Goal: Task Accomplishment & Management: Manage account settings

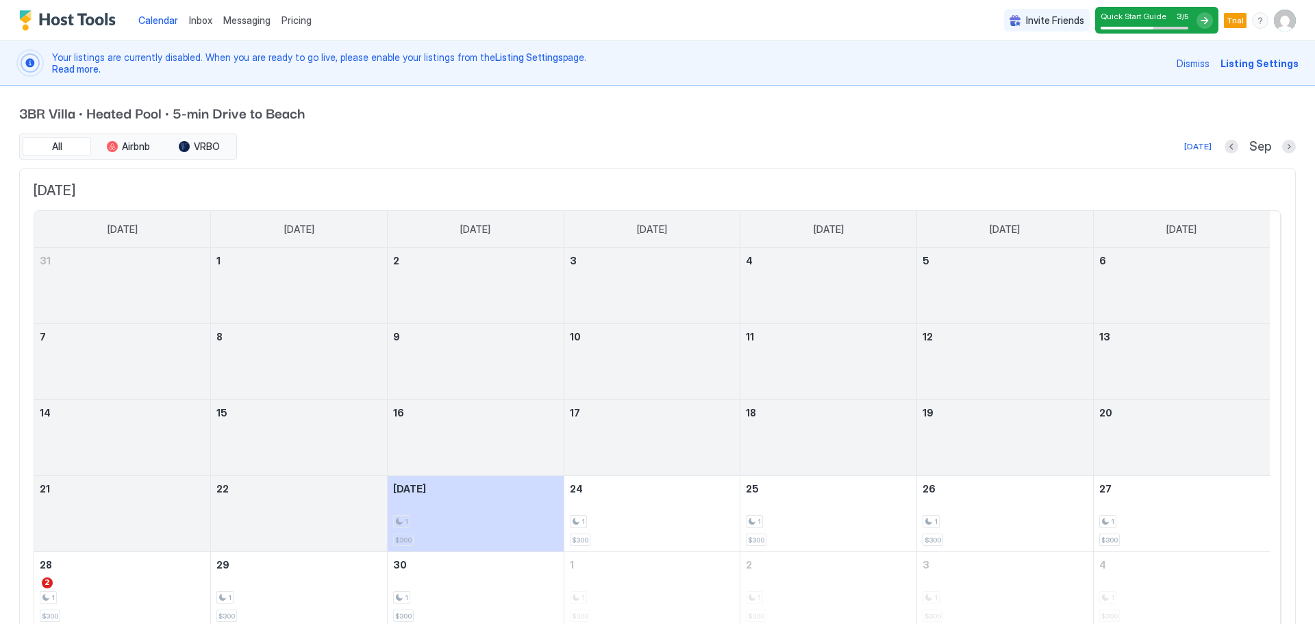
click at [87, 22] on img "Host Tools Logo" at bounding box center [70, 20] width 103 height 21
click at [1250, 64] on span "Listing Settings" at bounding box center [1260, 63] width 78 height 14
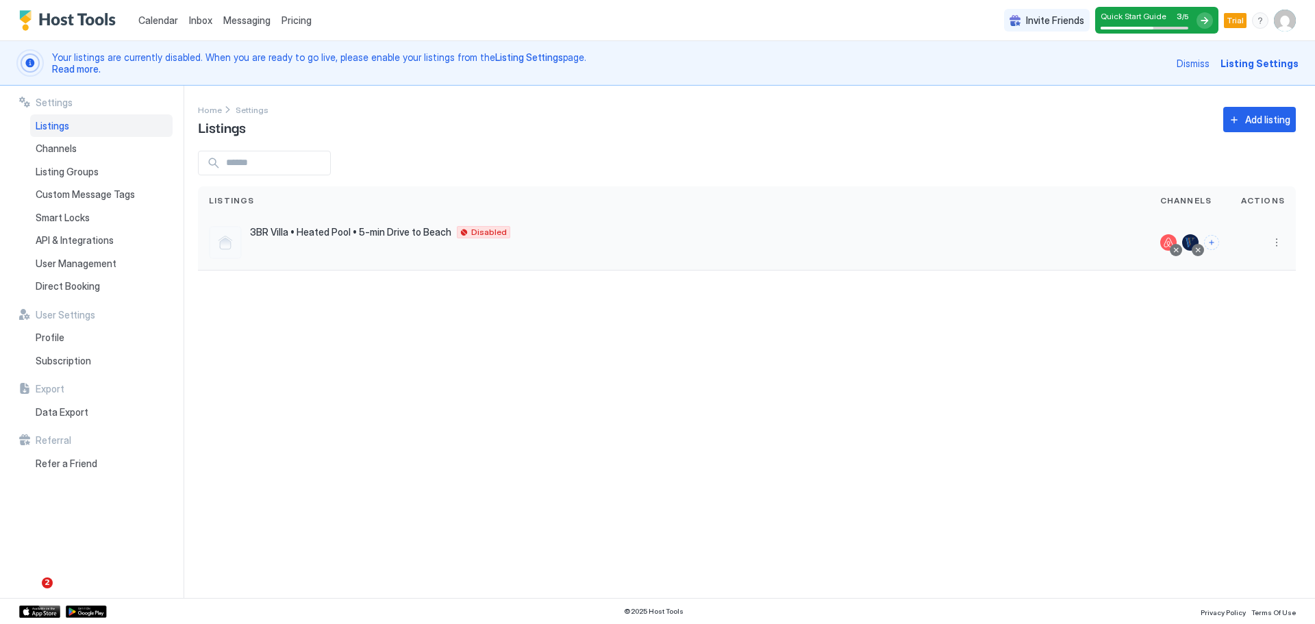
click at [551, 240] on div "3BR Villa • Heated Pool • 5-min Drive to Beach Wilton Manors 33306 US Disabled" at bounding box center [674, 242] width 930 height 33
click at [1219, 243] on button "Connect channels" at bounding box center [1211, 242] width 15 height 15
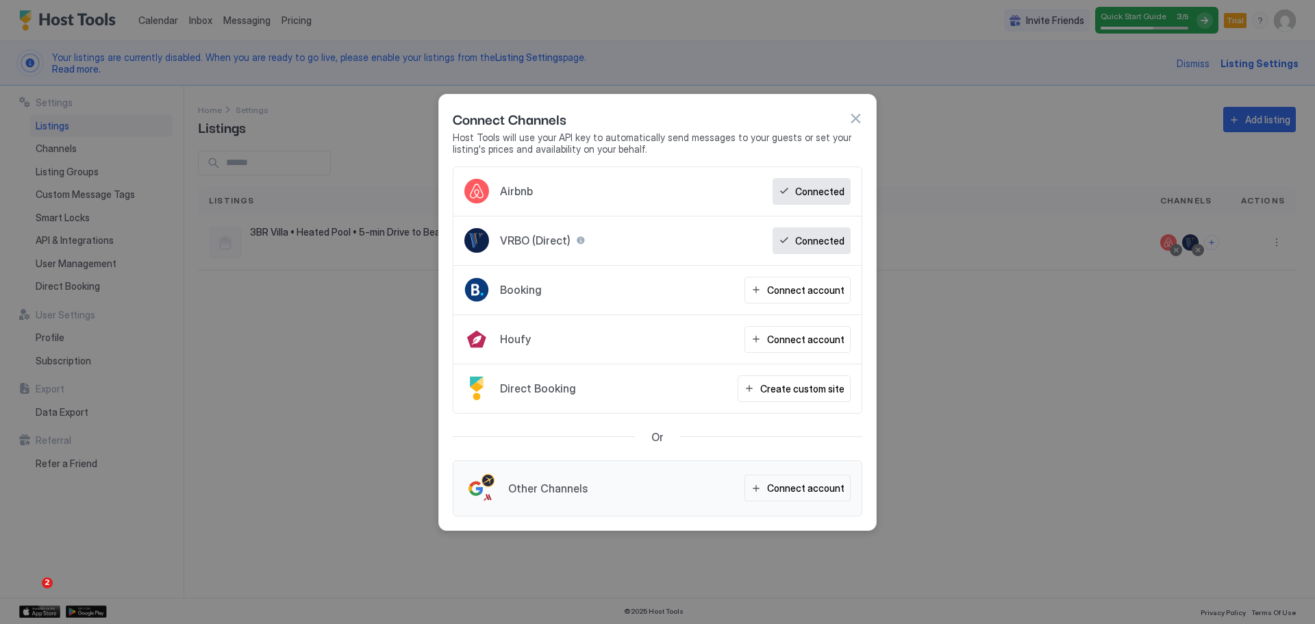
click at [860, 121] on button "button" at bounding box center [856, 119] width 14 height 14
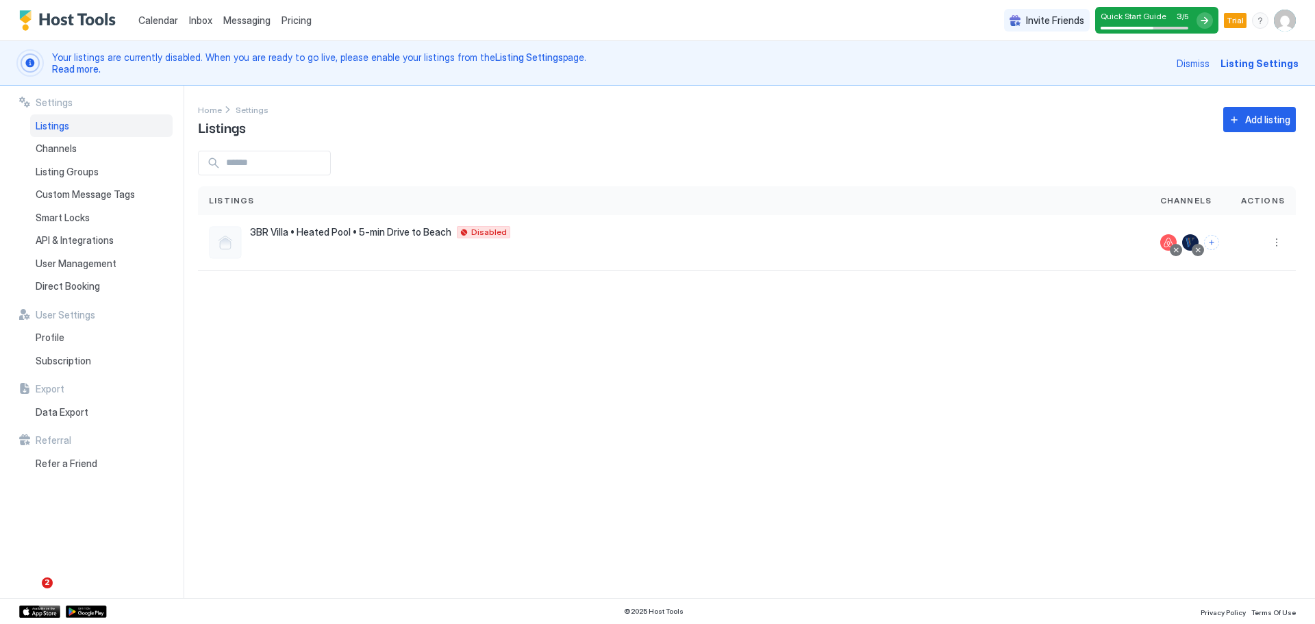
click at [1287, 23] on img "User profile" at bounding box center [1285, 21] width 22 height 22
click at [1204, 82] on div "Settings" at bounding box center [1209, 77] width 174 height 24
click at [1284, 25] on img "User profile" at bounding box center [1285, 21] width 22 height 22
click at [1164, 82] on span "Settings" at bounding box center [1161, 77] width 37 height 12
click at [71, 266] on span "User Management" at bounding box center [76, 264] width 81 height 12
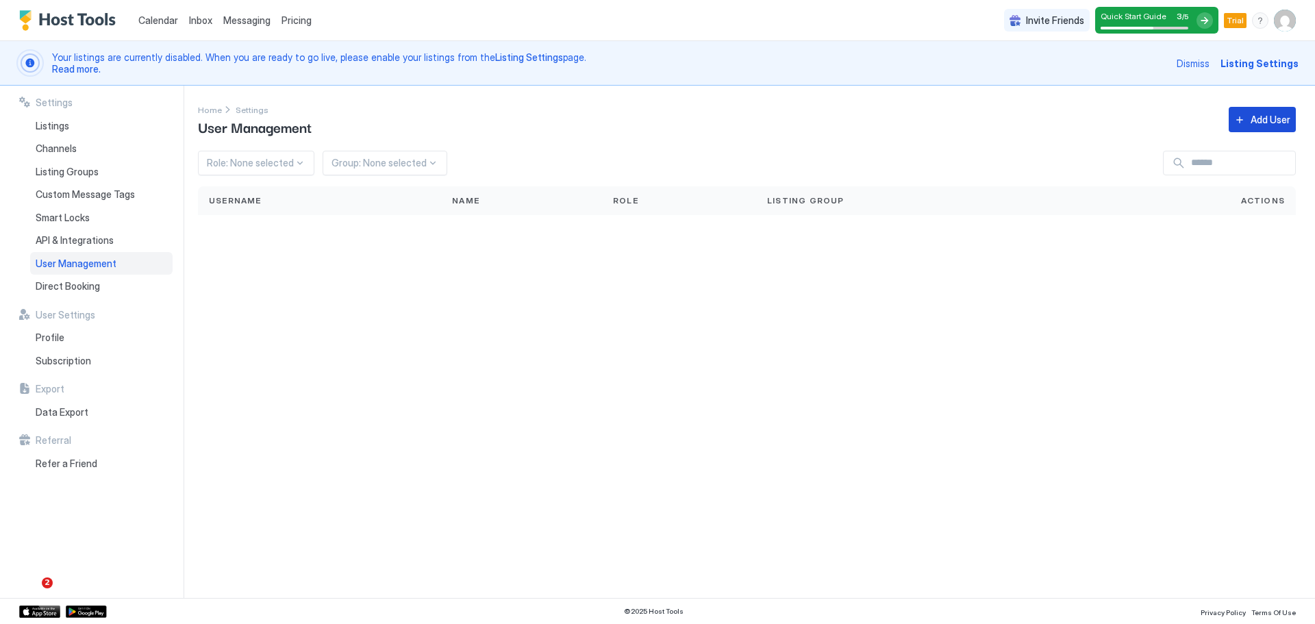
click at [1254, 120] on div "Add User" at bounding box center [1271, 119] width 40 height 14
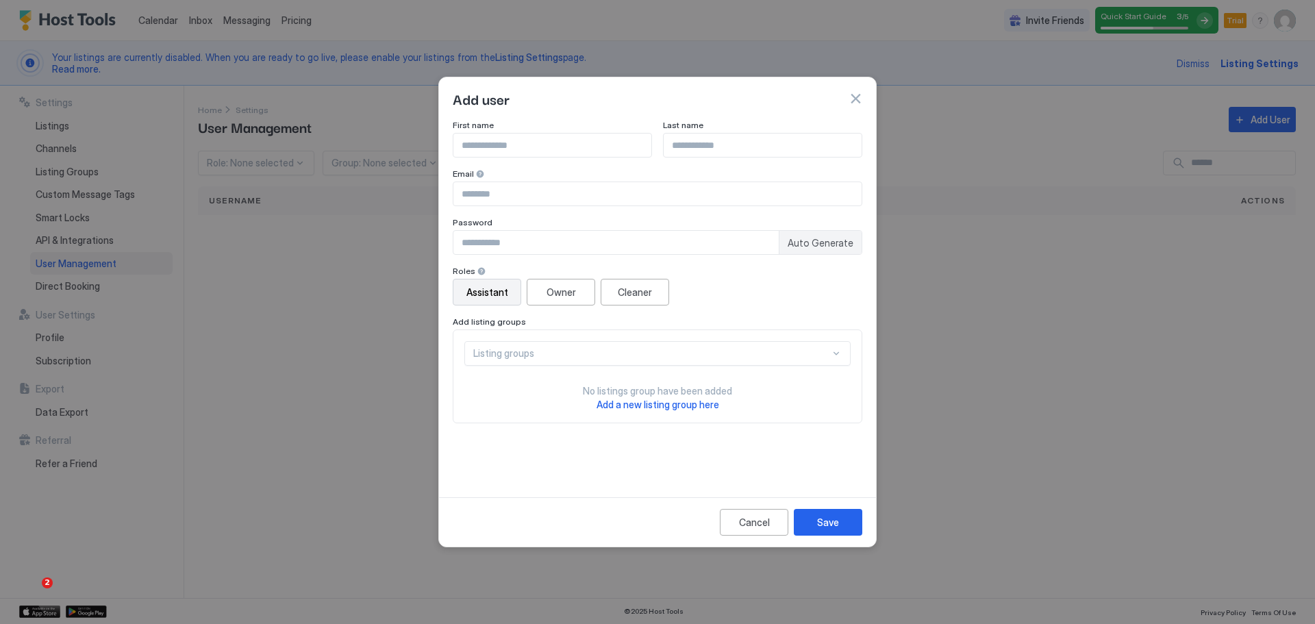
click at [560, 145] on input "Input Field" at bounding box center [553, 145] width 198 height 23
type input "*******"
type input "******"
click at [513, 193] on input "Input Field" at bounding box center [658, 193] width 408 height 23
type input "**********"
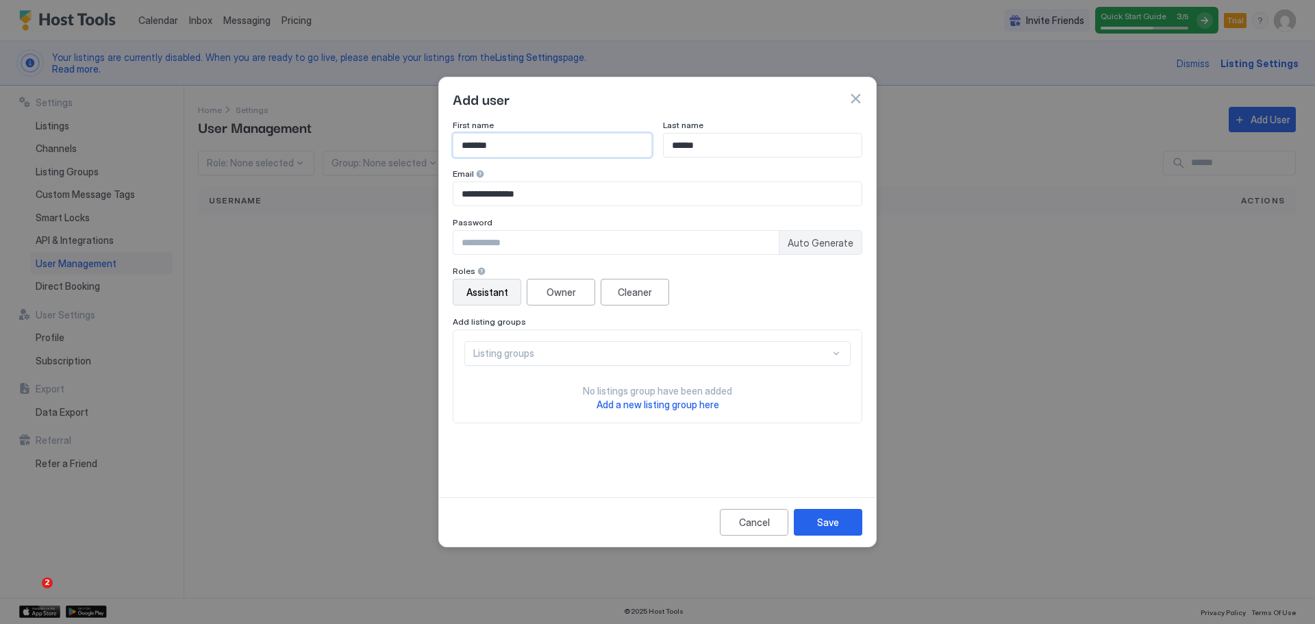
click at [477, 141] on input "*******" at bounding box center [553, 145] width 198 height 23
type input "********"
click at [807, 248] on span "Auto Generate" at bounding box center [821, 243] width 66 height 12
type input "********"
click at [480, 293] on div "Assistant" at bounding box center [488, 292] width 42 height 14
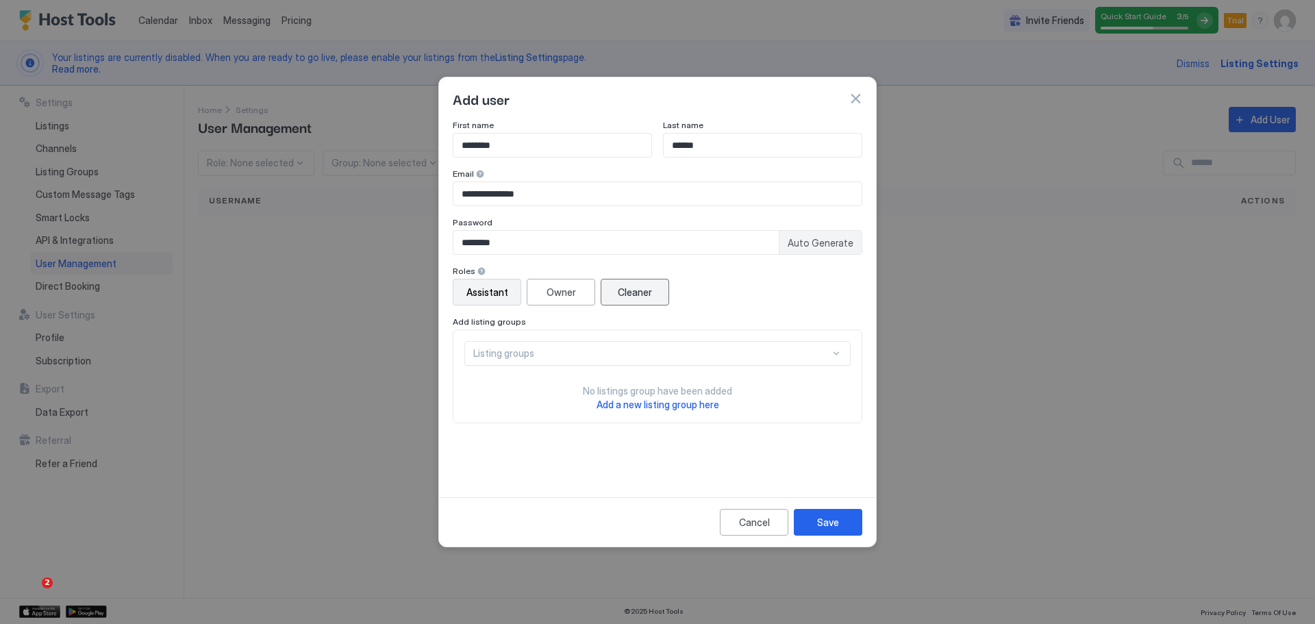
click at [661, 305] on button "Cleaner" at bounding box center [635, 292] width 69 height 27
click at [493, 297] on div "Assistant" at bounding box center [488, 292] width 42 height 14
click at [478, 269] on div at bounding box center [482, 272] width 10 height 10
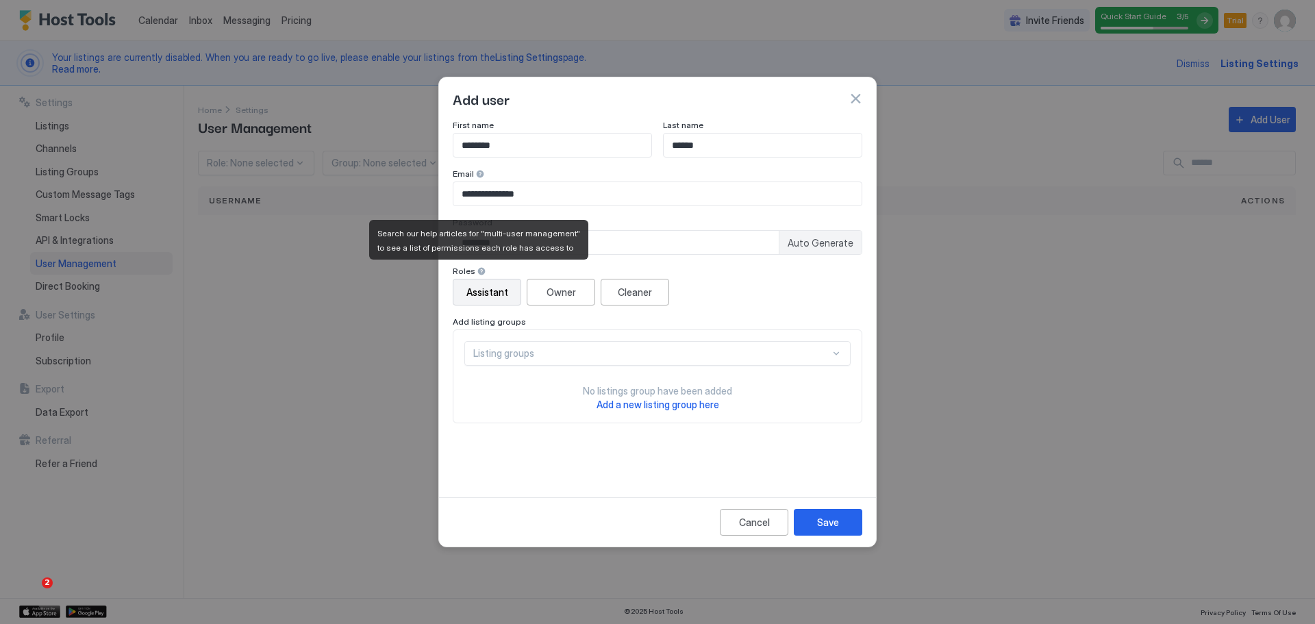
click at [478, 269] on div at bounding box center [482, 272] width 10 height 10
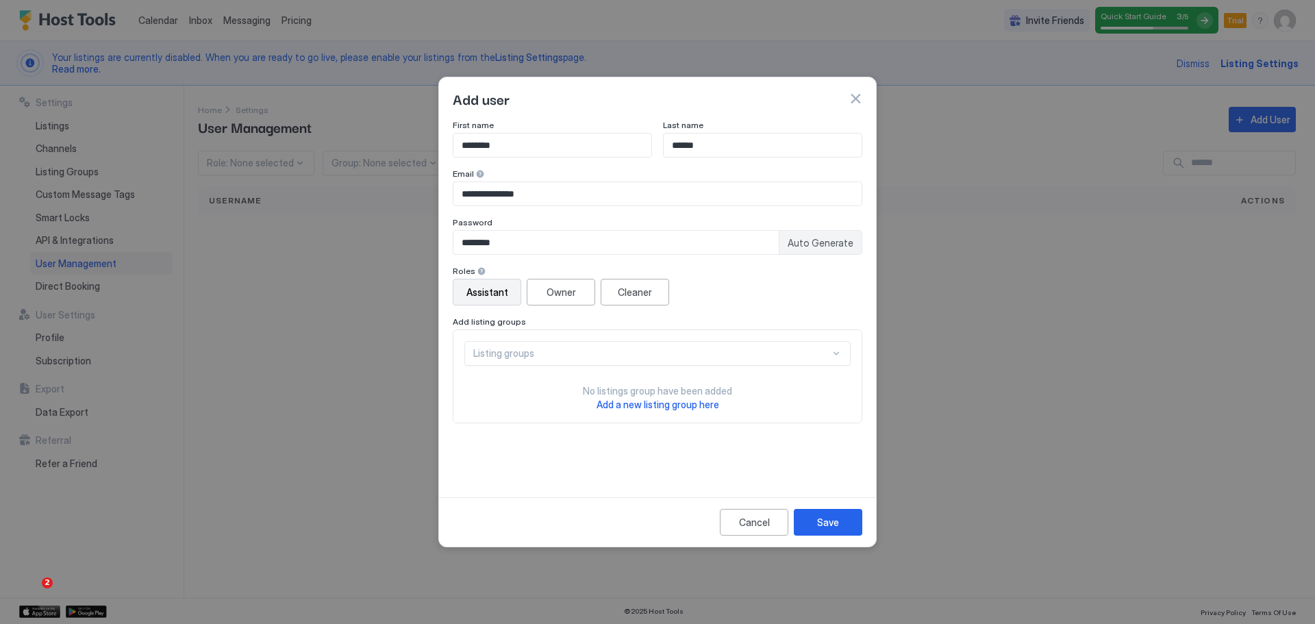
click at [495, 294] on div "Assistant" at bounding box center [488, 292] width 42 height 14
click at [538, 357] on div "Listing groups" at bounding box center [651, 353] width 357 height 12
click at [504, 384] on span "All Listings" at bounding box center [495, 385] width 42 height 10
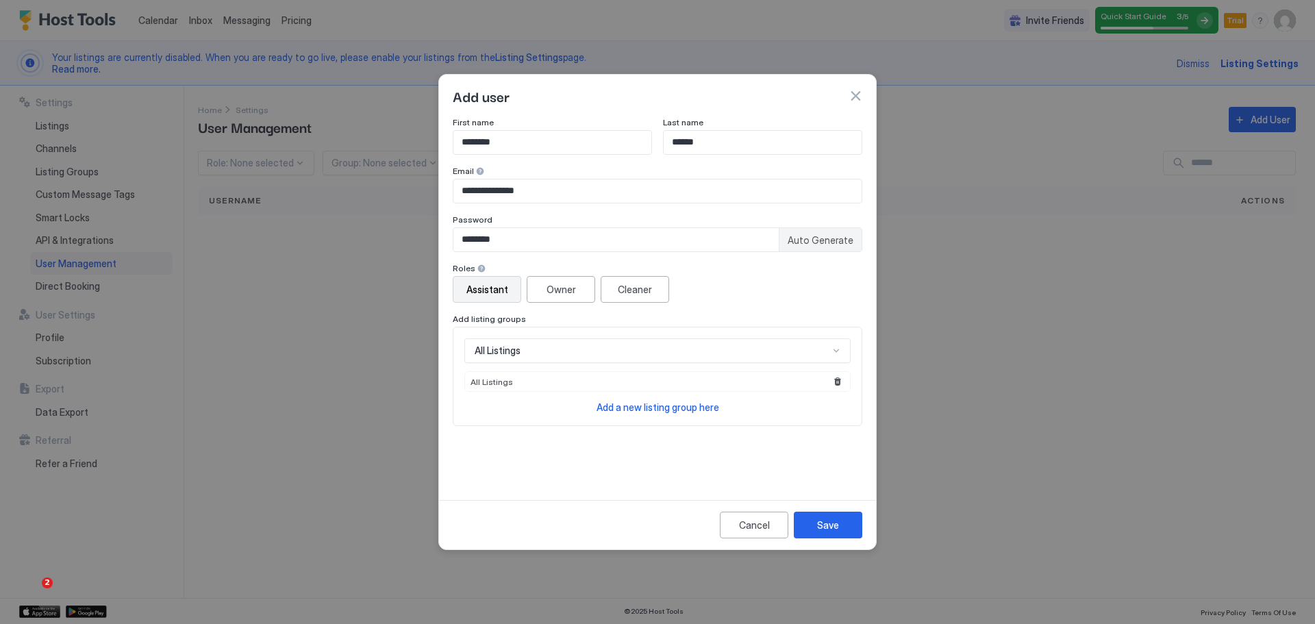
click at [505, 384] on span "All Listings" at bounding box center [492, 382] width 42 height 10
click at [775, 430] on div "**********" at bounding box center [658, 299] width 410 height 364
click at [837, 530] on div "Save" at bounding box center [828, 525] width 22 height 14
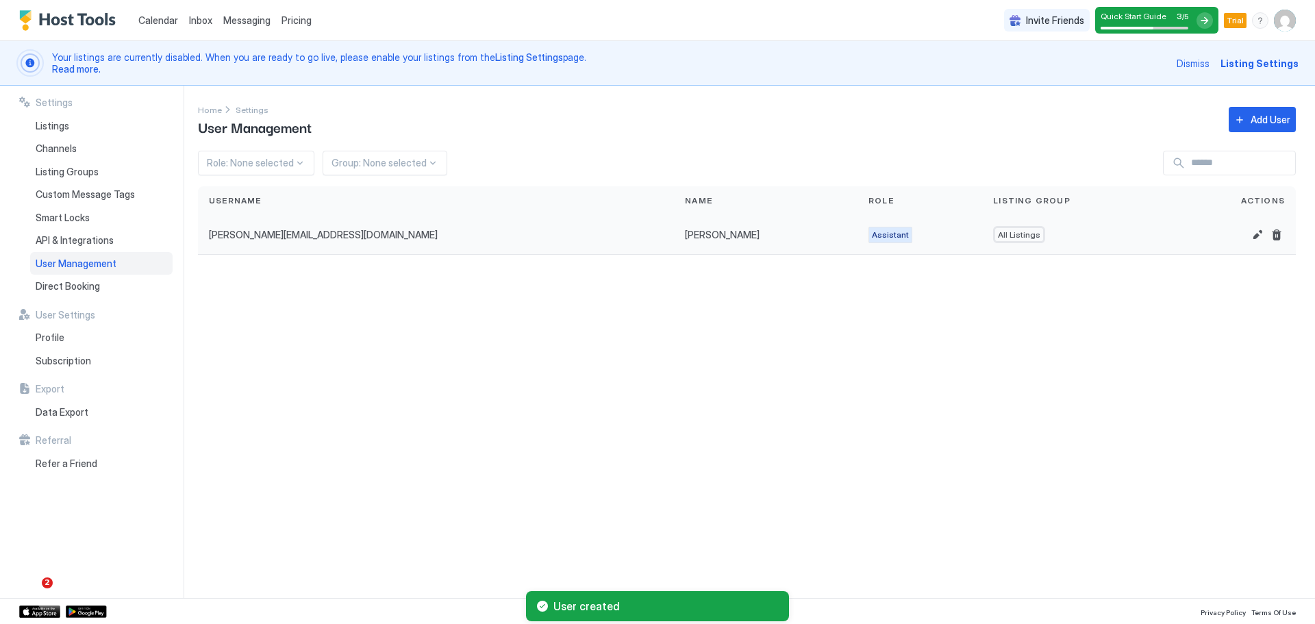
click at [1126, 234] on div "All Listings" at bounding box center [1076, 235] width 188 height 40
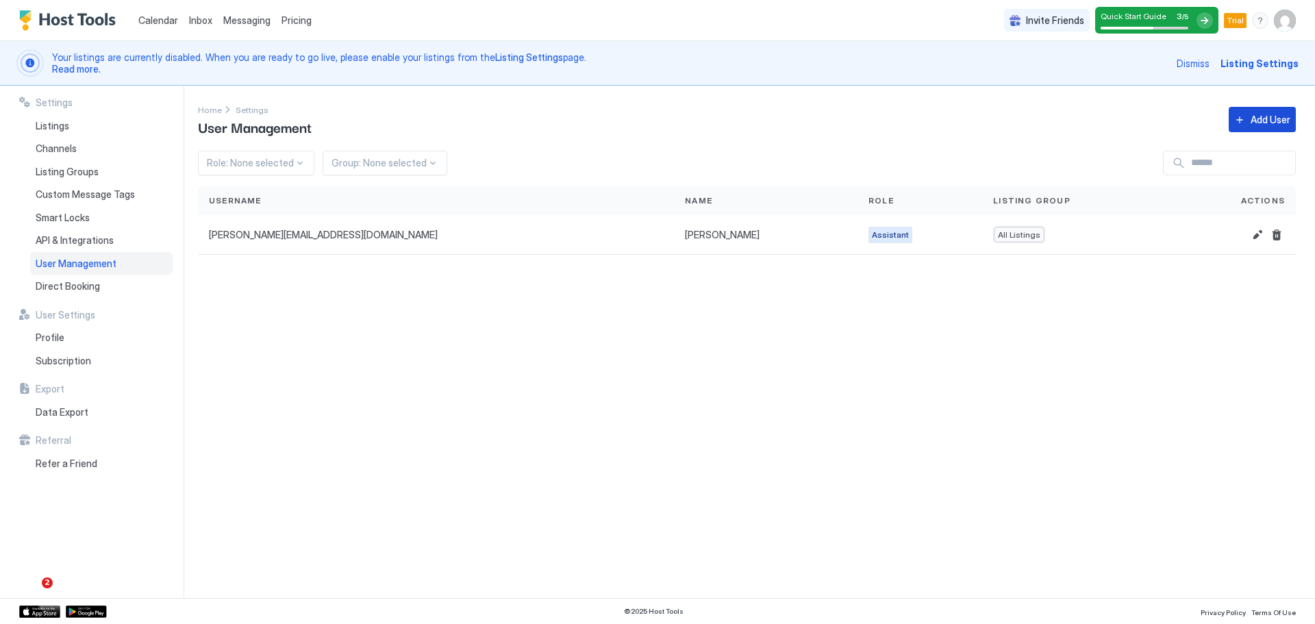
click at [1264, 119] on div "Add User" at bounding box center [1271, 119] width 40 height 14
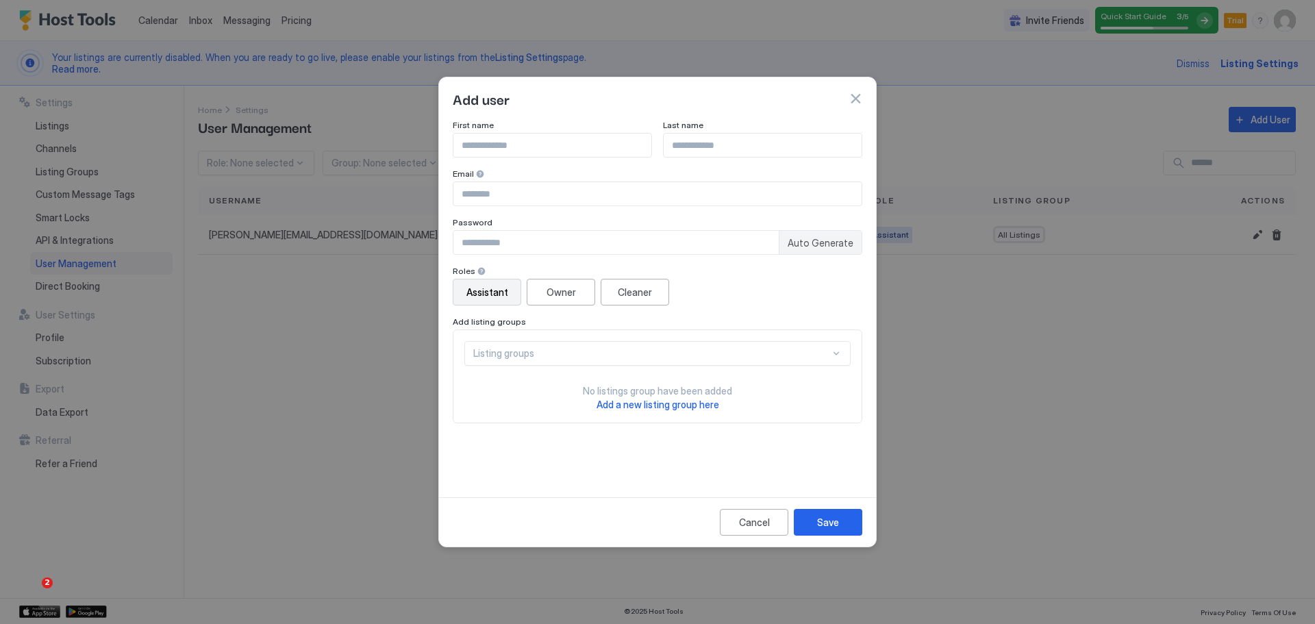
click at [532, 149] on input "Input Field" at bounding box center [553, 145] width 198 height 23
type input "********"
type input "**********"
click at [508, 241] on input "Input Field" at bounding box center [616, 242] width 325 height 23
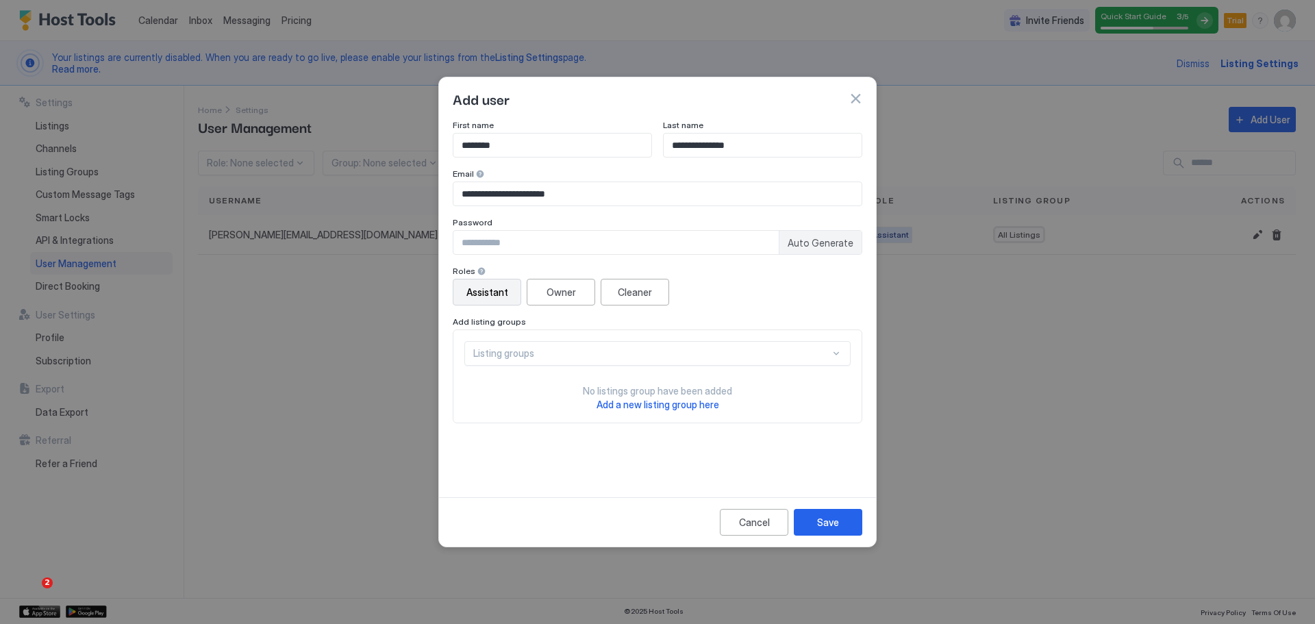
click at [829, 251] on div "Auto Generate" at bounding box center [820, 242] width 83 height 23
click at [828, 248] on span "Auto Generate" at bounding box center [821, 243] width 66 height 12
type input "********"
click at [486, 290] on div "Assistant" at bounding box center [488, 292] width 42 height 14
click at [839, 528] on button "Save" at bounding box center [828, 522] width 69 height 27
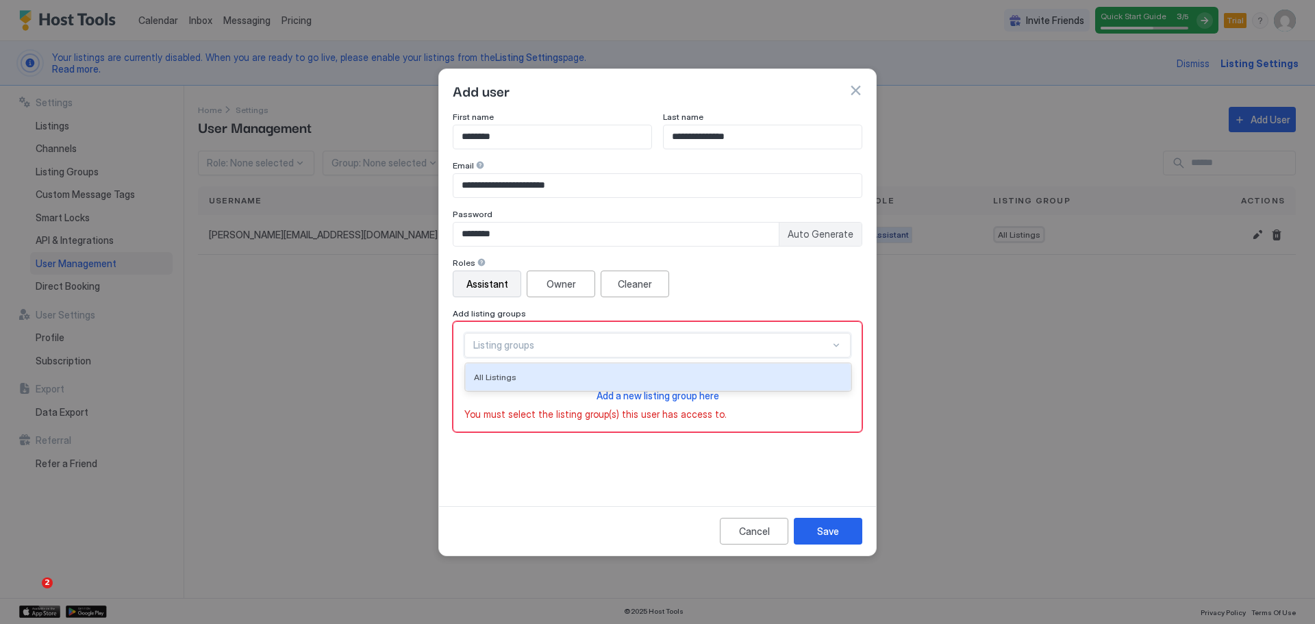
click at [512, 333] on div "Listing groups" at bounding box center [658, 345] width 386 height 25
click at [508, 372] on span "All Listings" at bounding box center [495, 377] width 42 height 10
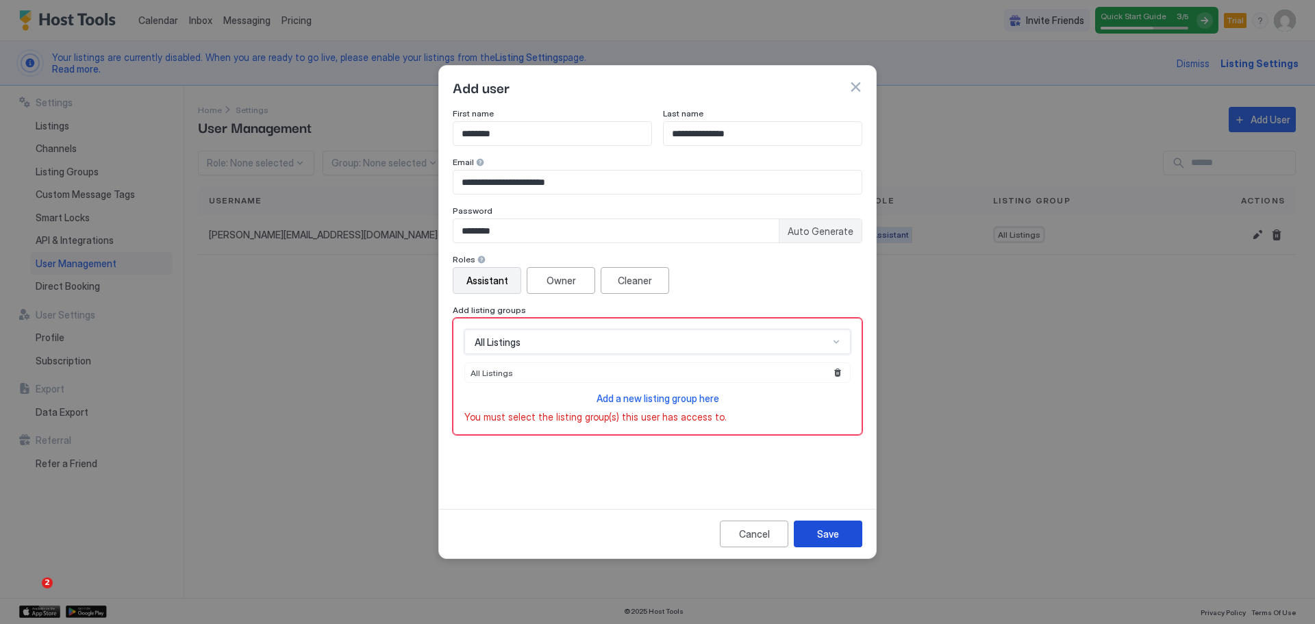
click at [826, 530] on div "Save" at bounding box center [828, 534] width 22 height 14
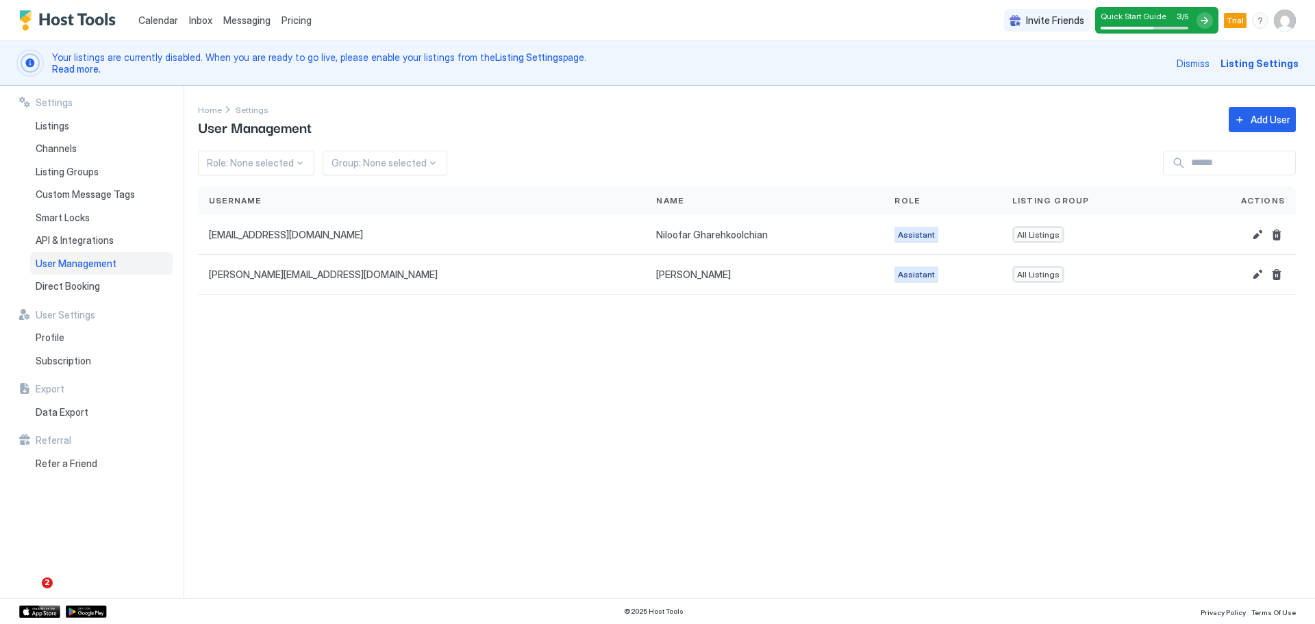
click at [482, 362] on div "Settings Home Settings User Management Add User Role: None selected Group: None…" at bounding box center [756, 342] width 1117 height 512
click at [480, 356] on div "Settings Home Settings User Management Add User Role: None selected Group: None…" at bounding box center [756, 342] width 1117 height 512
click at [70, 212] on span "Smart Locks" at bounding box center [63, 218] width 54 height 12
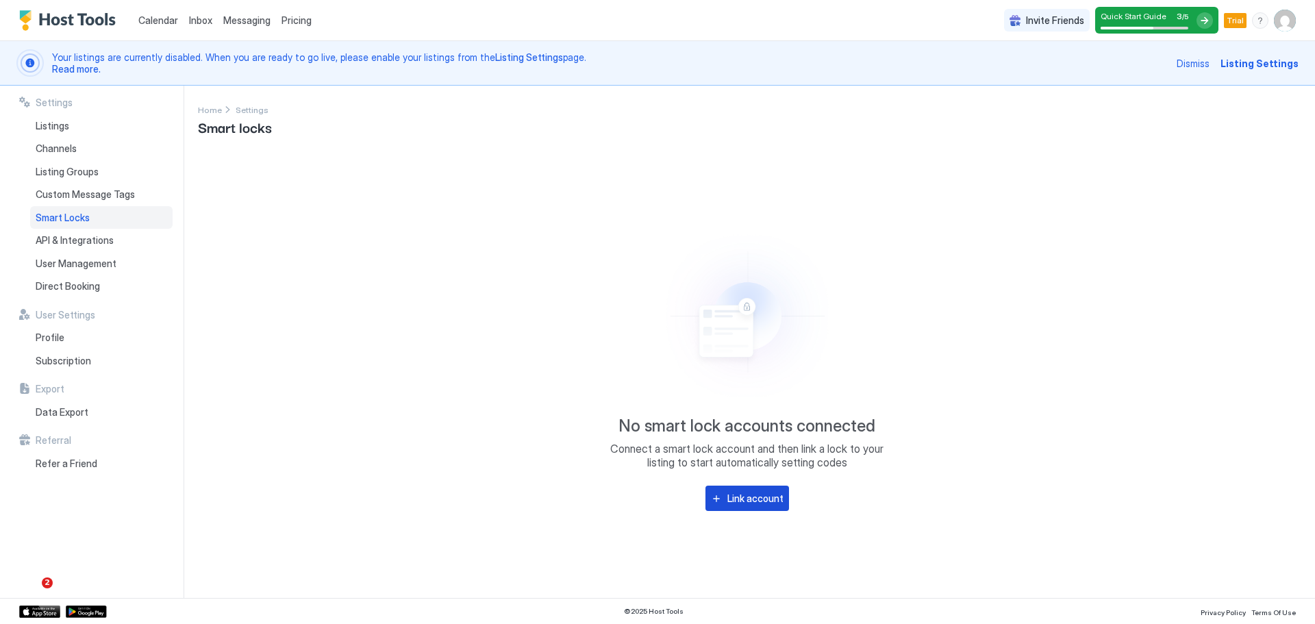
click at [745, 505] on div "Link account" at bounding box center [756, 498] width 56 height 14
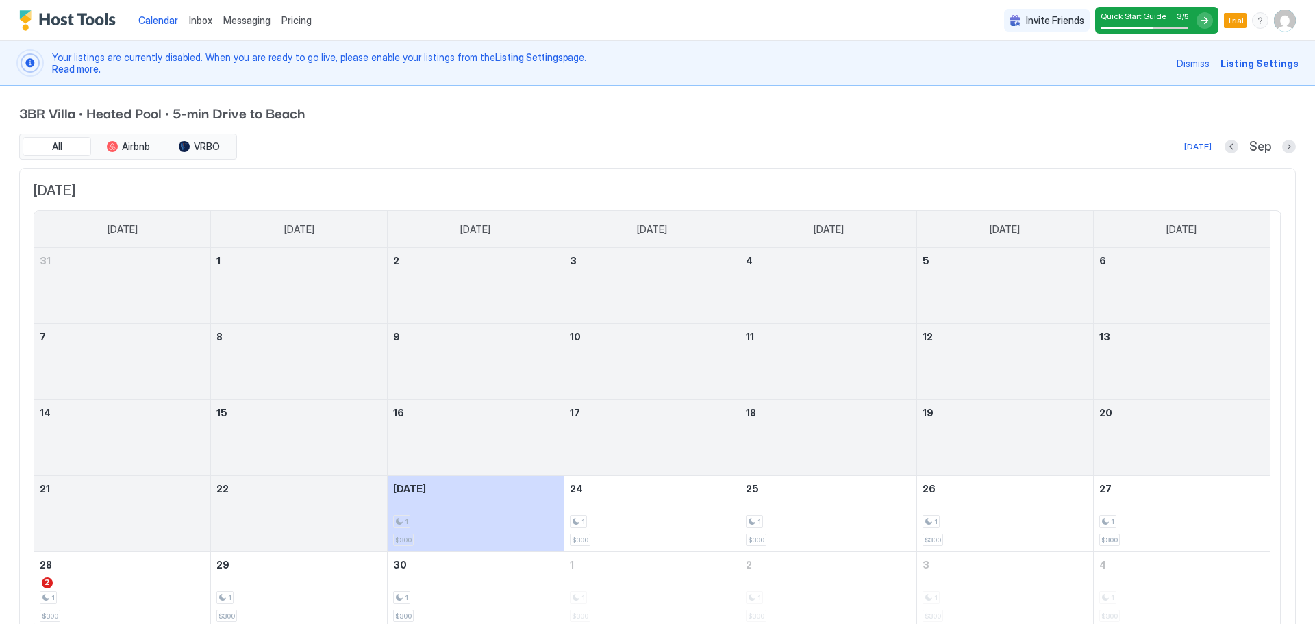
click at [1252, 60] on span "Listing Settings" at bounding box center [1260, 63] width 78 height 14
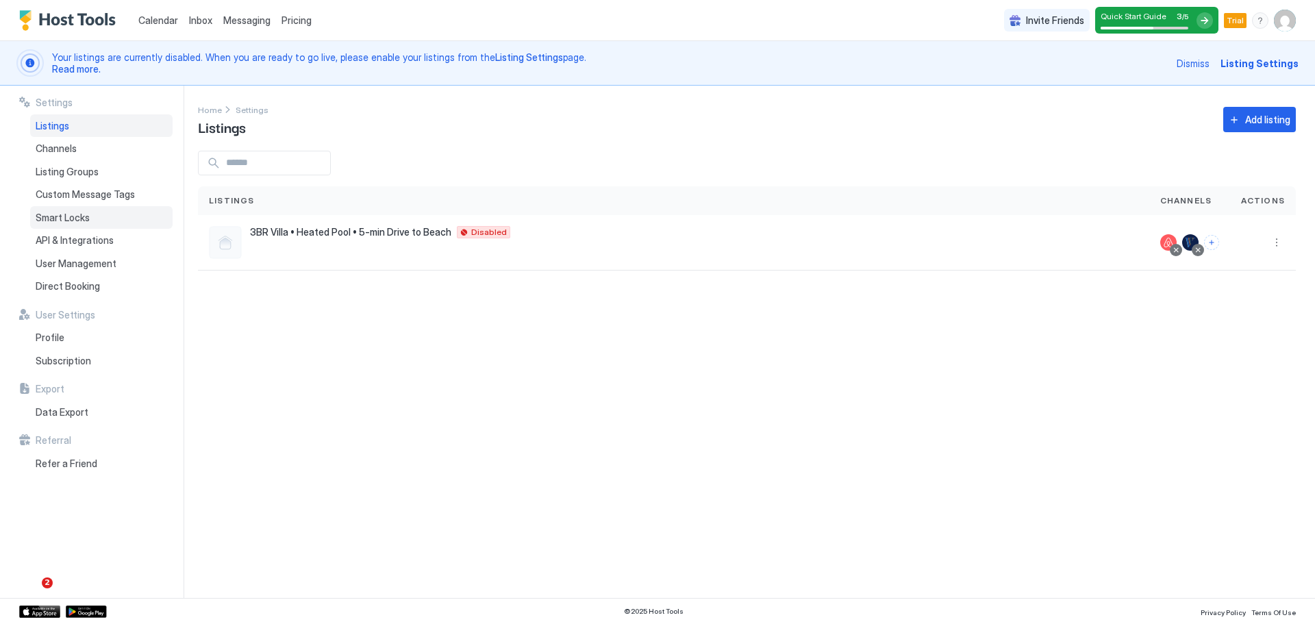
click at [62, 212] on span "Smart Locks" at bounding box center [63, 218] width 54 height 12
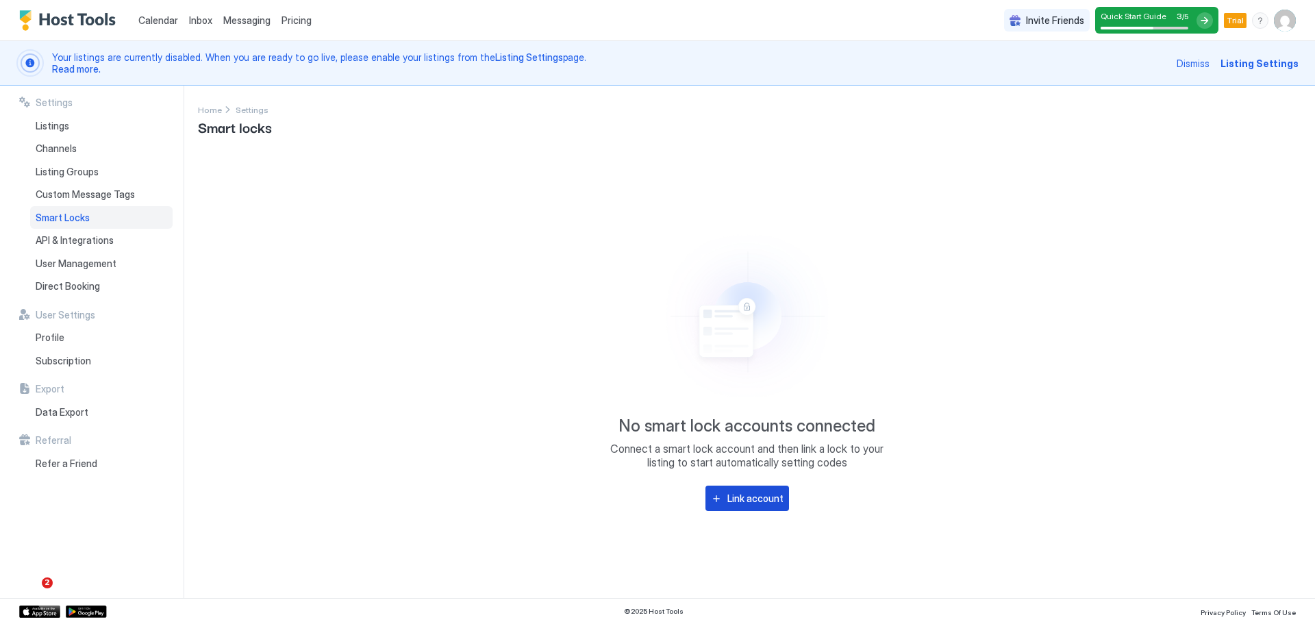
click at [754, 495] on div "Link account" at bounding box center [756, 498] width 56 height 14
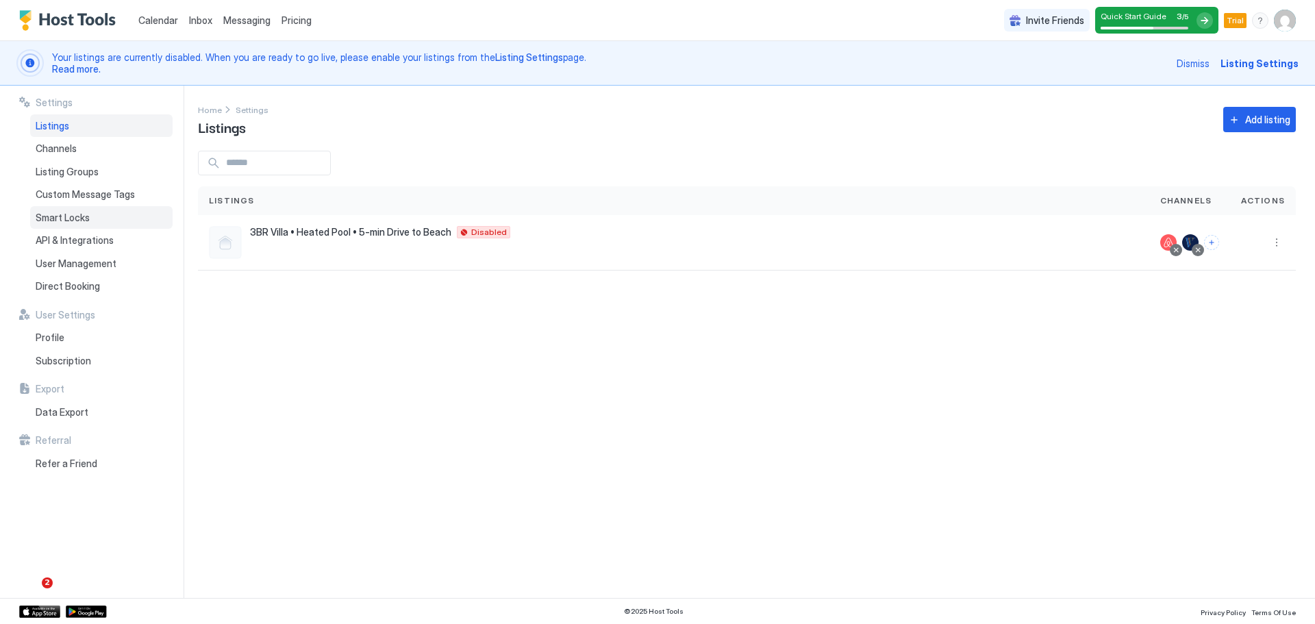
click at [82, 217] on span "Smart Locks" at bounding box center [63, 218] width 54 height 12
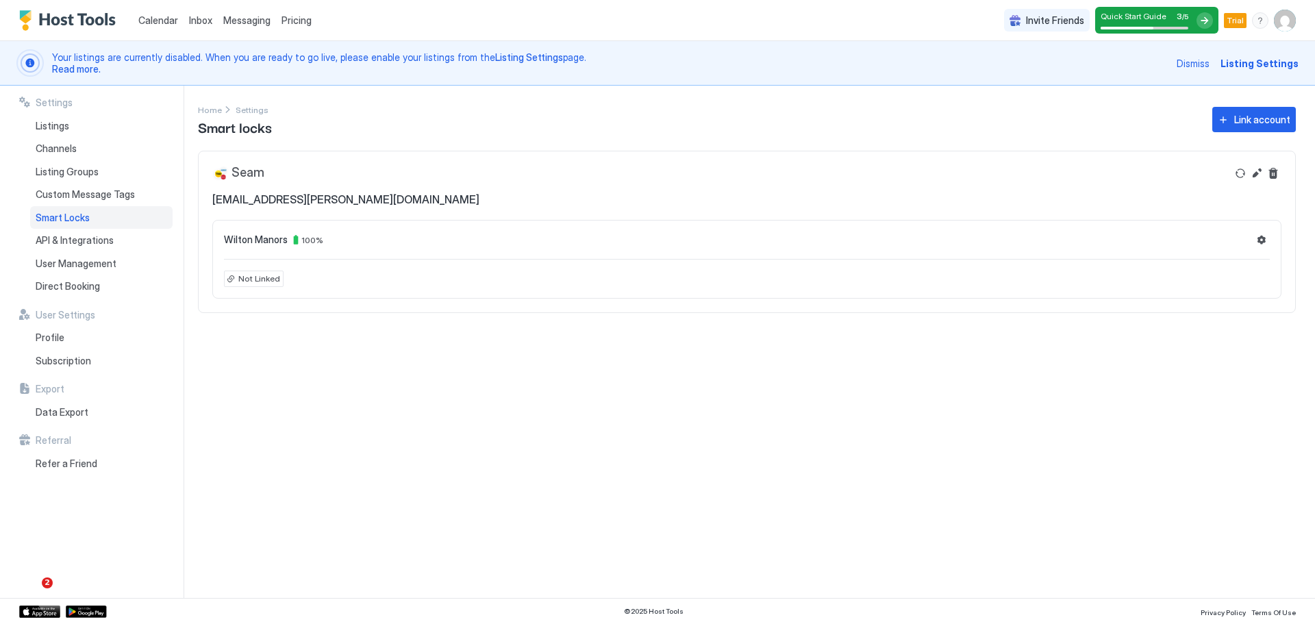
click at [457, 236] on div "Wilton Manors 100 %" at bounding box center [747, 240] width 1046 height 16
click at [254, 227] on div "Wilton Manors 100 % Not Linked" at bounding box center [746, 259] width 1069 height 79
click at [254, 232] on div "Wilton Manors 100 %" at bounding box center [747, 240] width 1046 height 16
click at [259, 238] on span "Wilton Manors" at bounding box center [256, 240] width 64 height 12
click at [284, 199] on span "ehsan.monsef@gmail.com" at bounding box center [345, 200] width 267 height 14
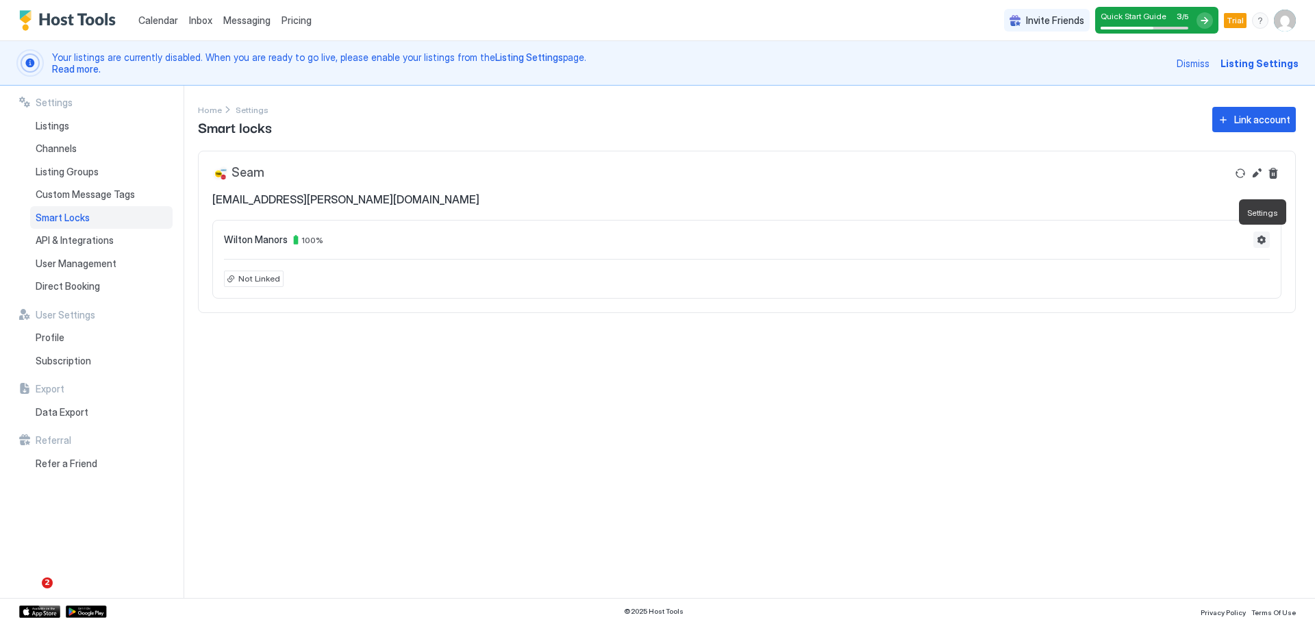
click at [1263, 240] on button "Settings" at bounding box center [1262, 240] width 16 height 16
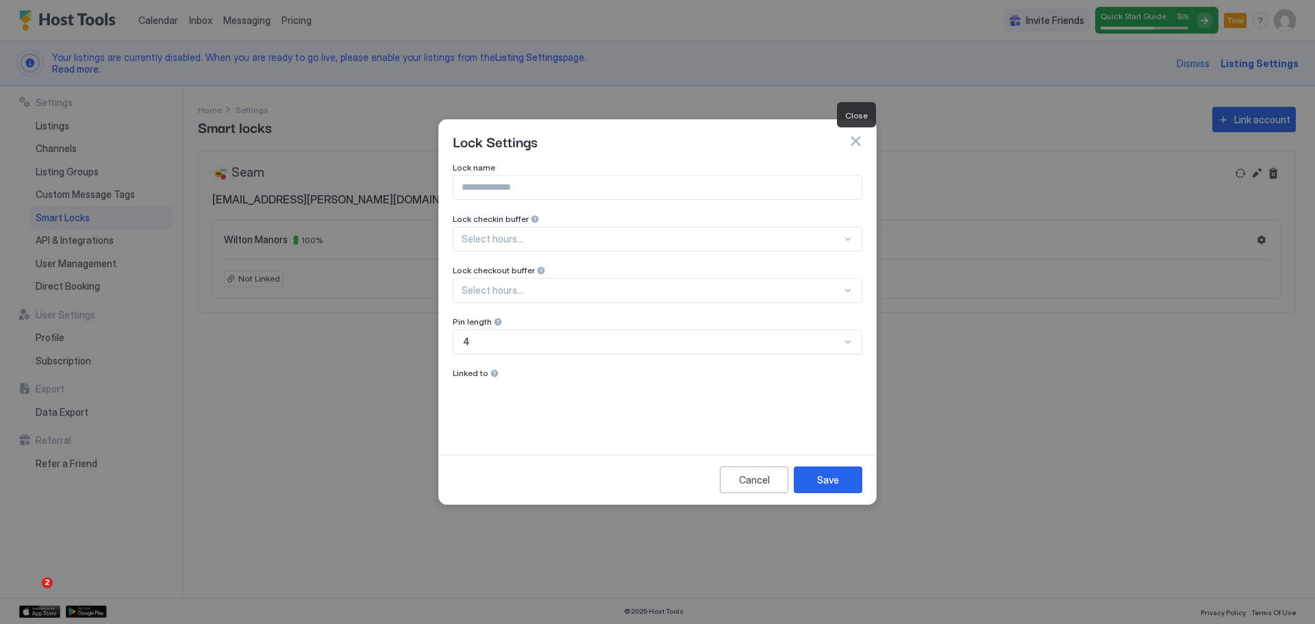
click at [854, 140] on button "button" at bounding box center [856, 141] width 14 height 14
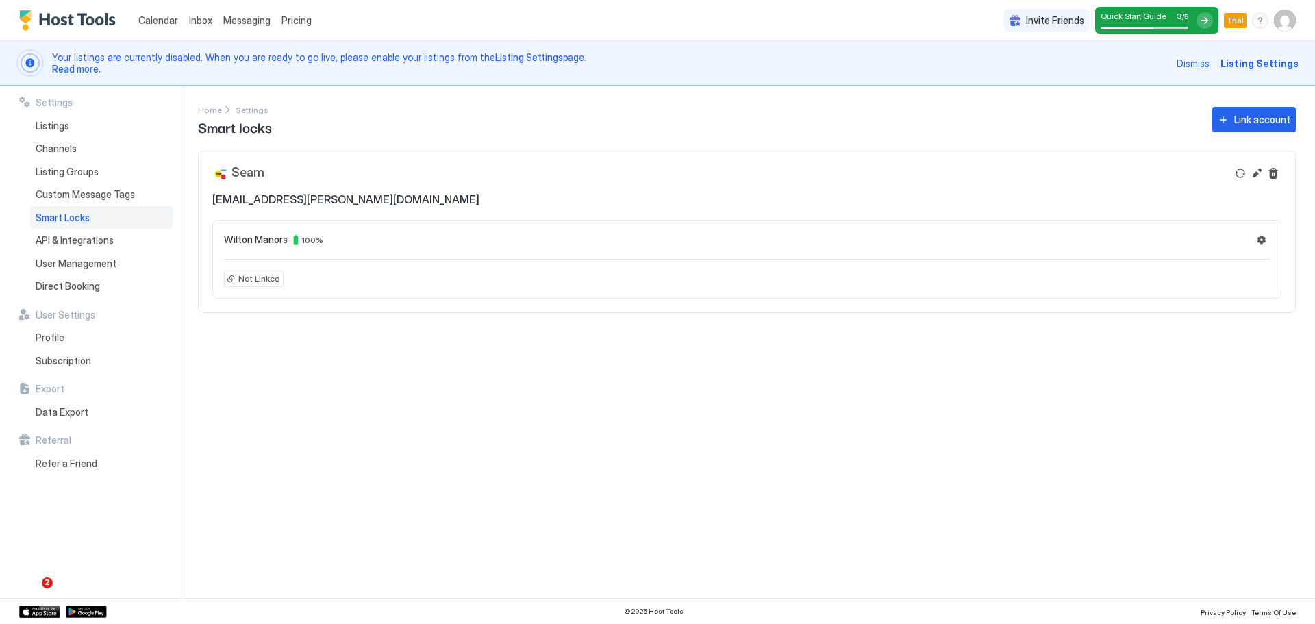
click at [245, 170] on div "Seam" at bounding box center [238, 173] width 52 height 16
click at [223, 177] on div "Seam" at bounding box center [238, 173] width 52 height 16
click at [97, 239] on span "API & Integrations" at bounding box center [75, 240] width 78 height 12
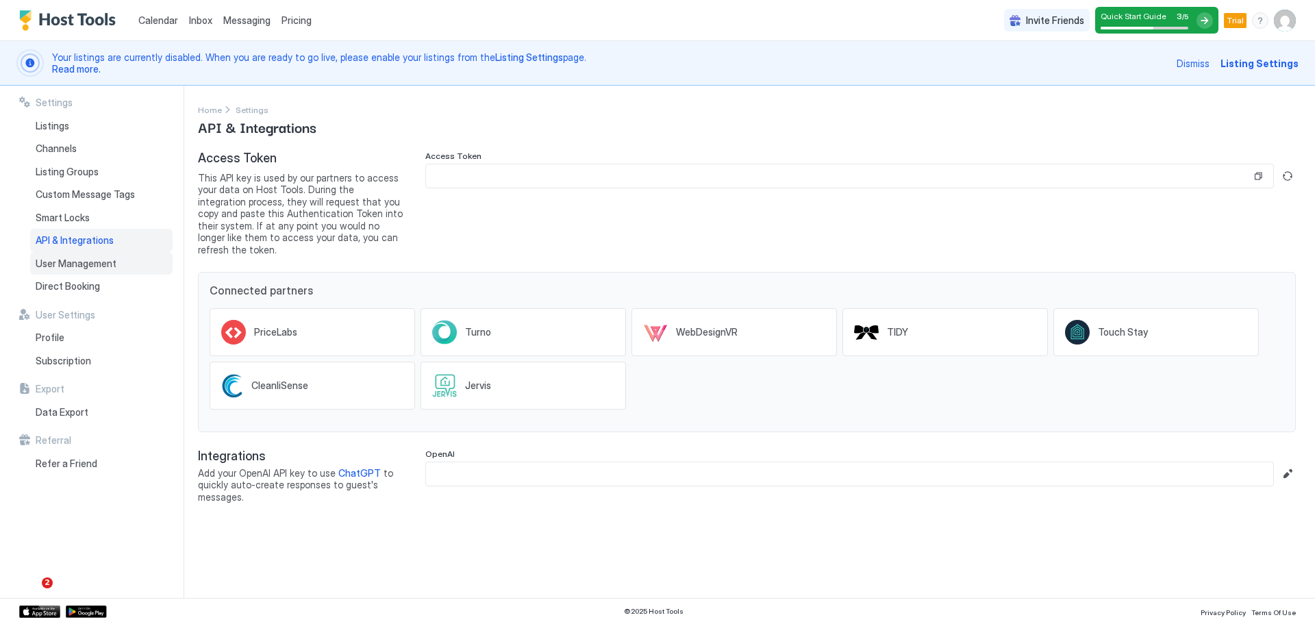
click at [82, 260] on span "User Management" at bounding box center [76, 264] width 81 height 12
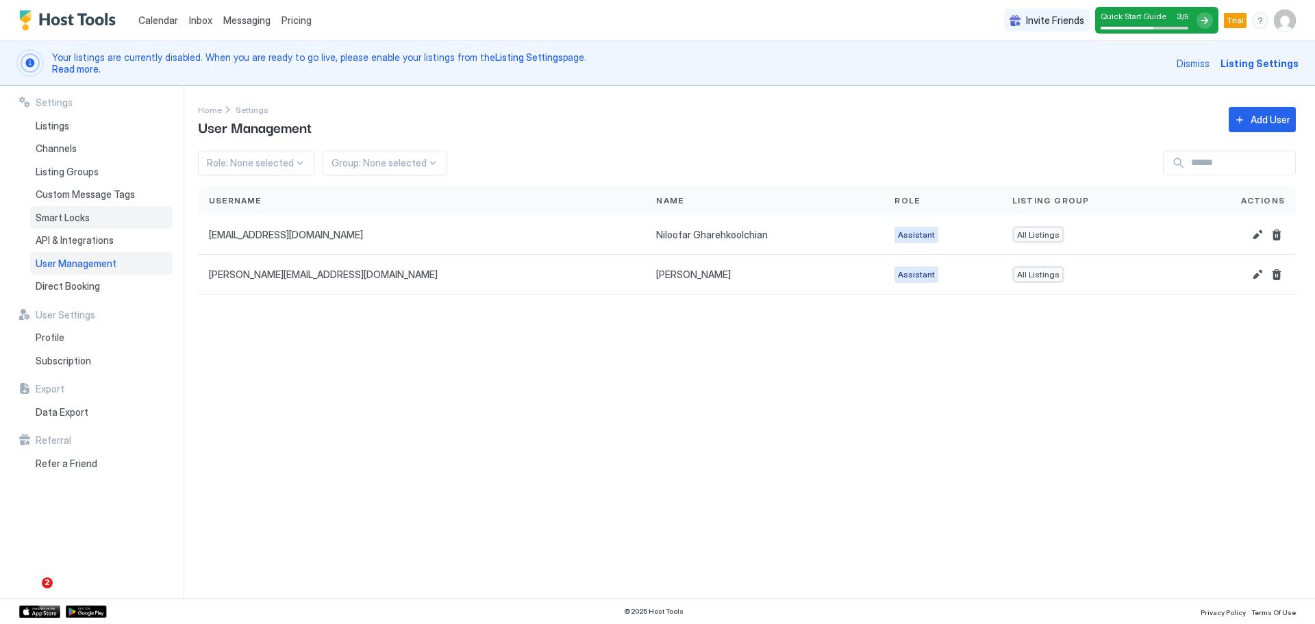
click at [77, 215] on span "Smart Locks" at bounding box center [63, 218] width 54 height 12
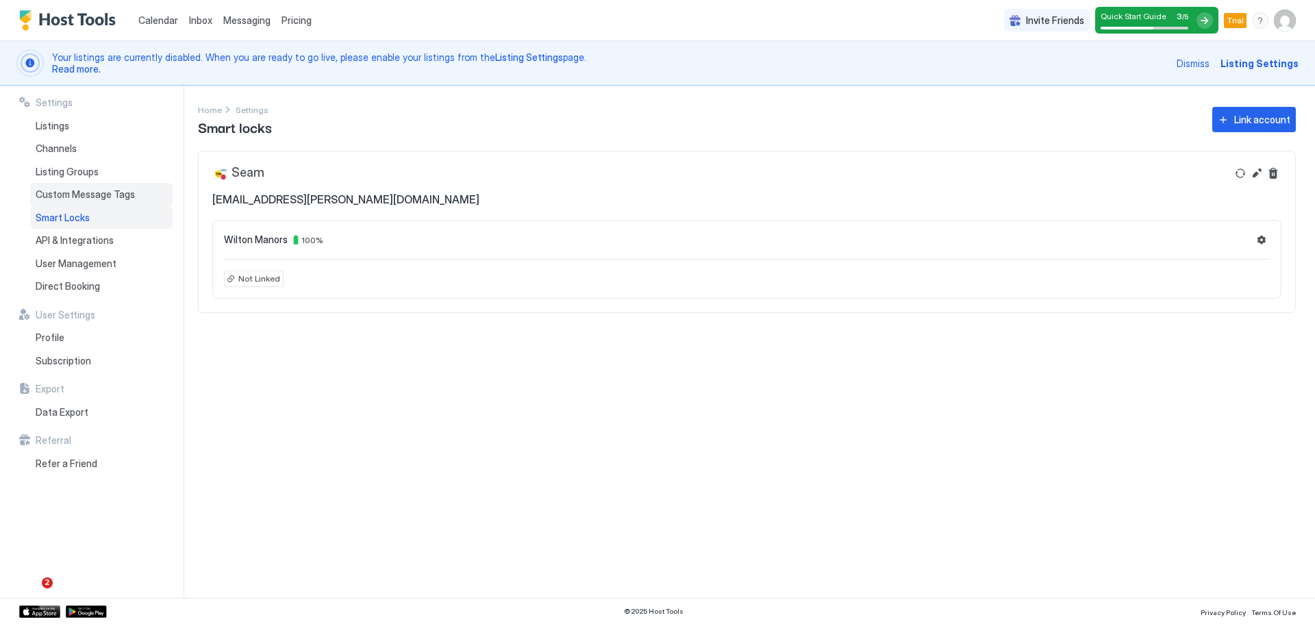
click at [78, 195] on span "Custom Message Tags" at bounding box center [85, 194] width 99 height 12
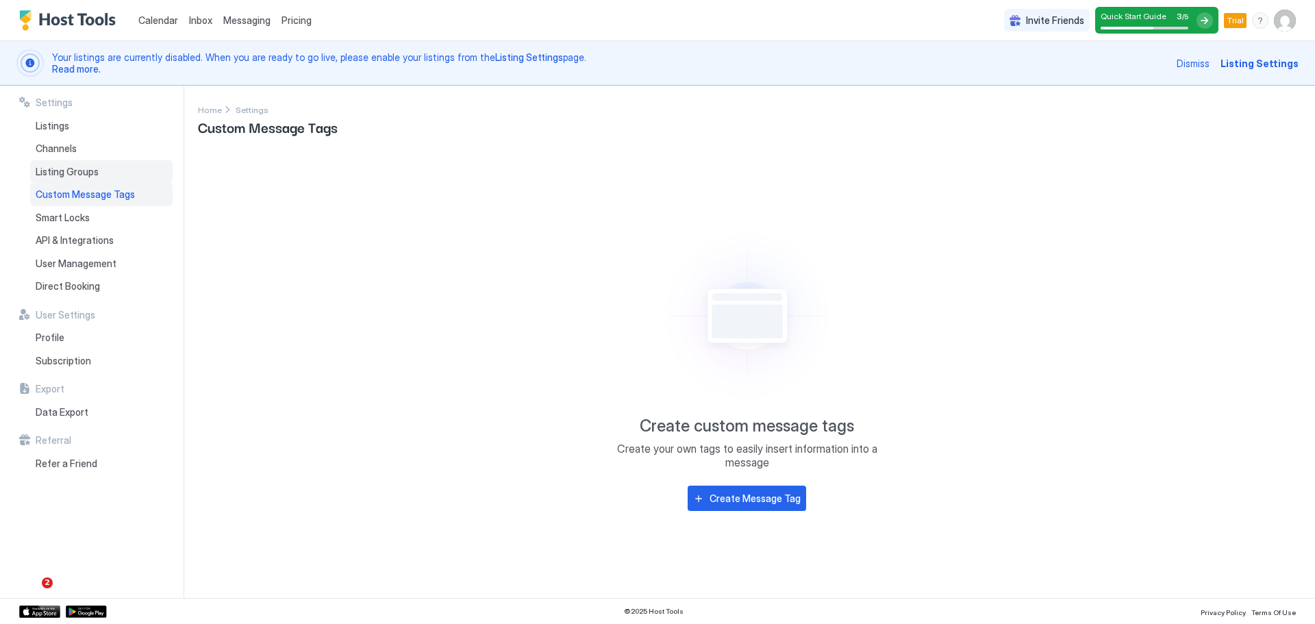
click at [76, 174] on span "Listing Groups" at bounding box center [67, 172] width 63 height 12
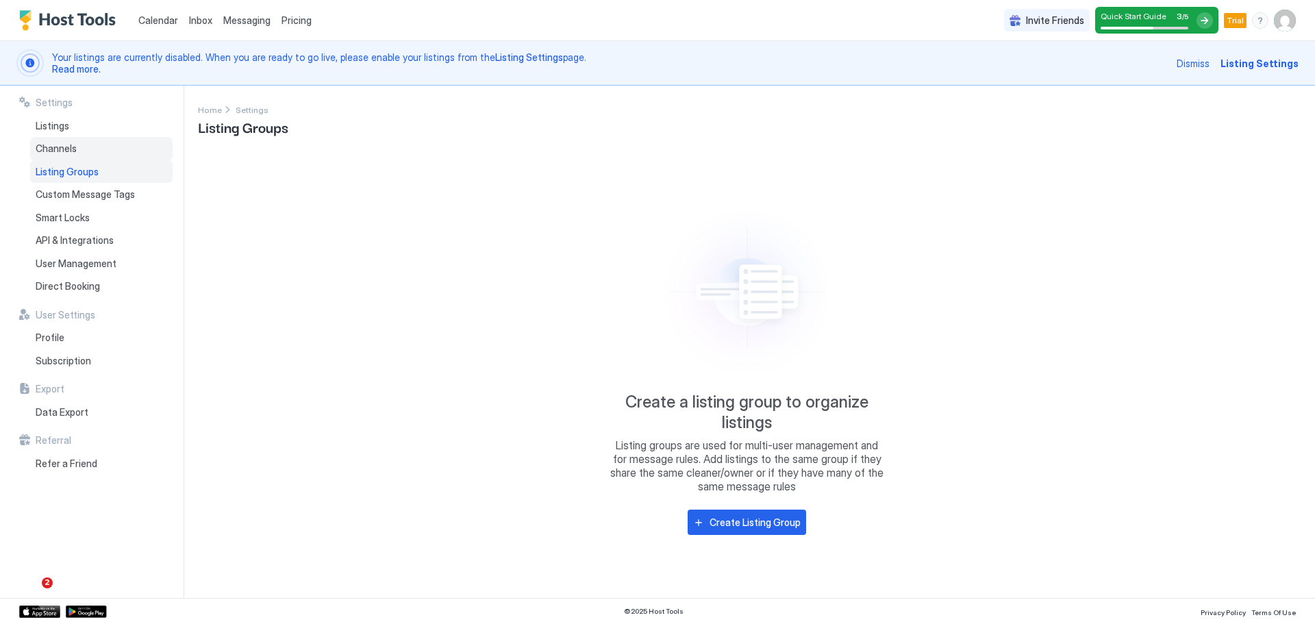
click at [67, 149] on span "Channels" at bounding box center [56, 149] width 41 height 12
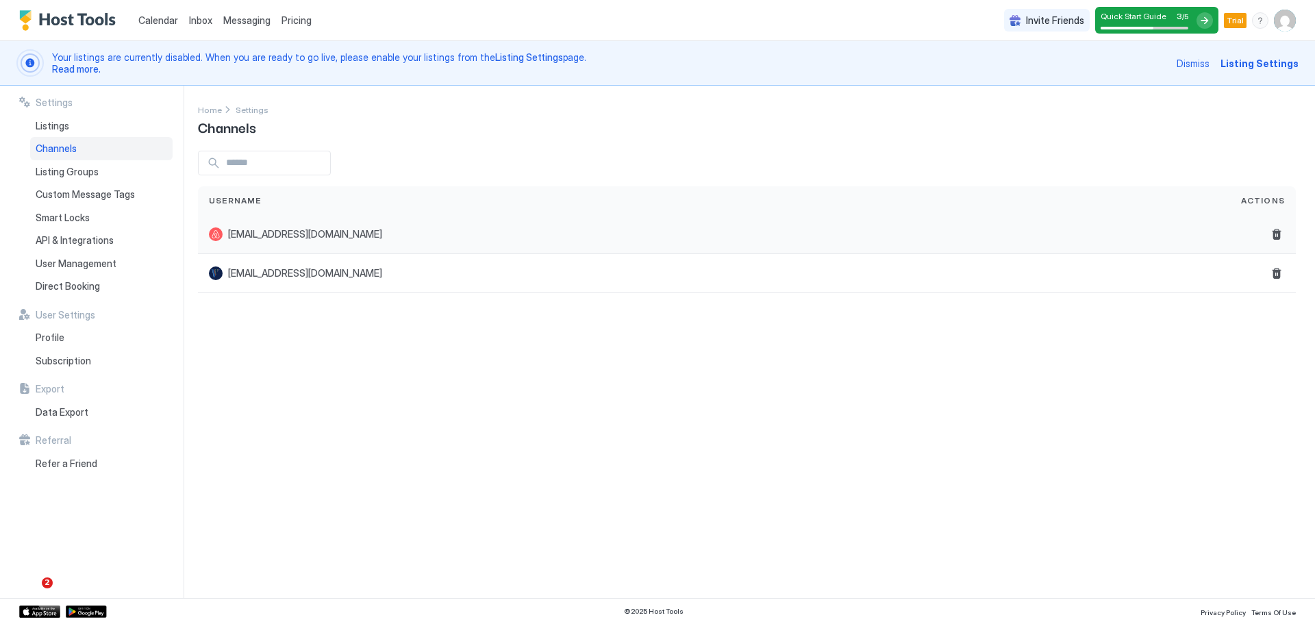
click at [366, 238] on div "1908ne27thst@gmail.com" at bounding box center [714, 234] width 1011 height 14
click at [349, 268] on div "1908ne27thst@gmail.com" at bounding box center [714, 274] width 1011 height 14
click at [45, 121] on span "Listings" at bounding box center [53, 126] width 34 height 12
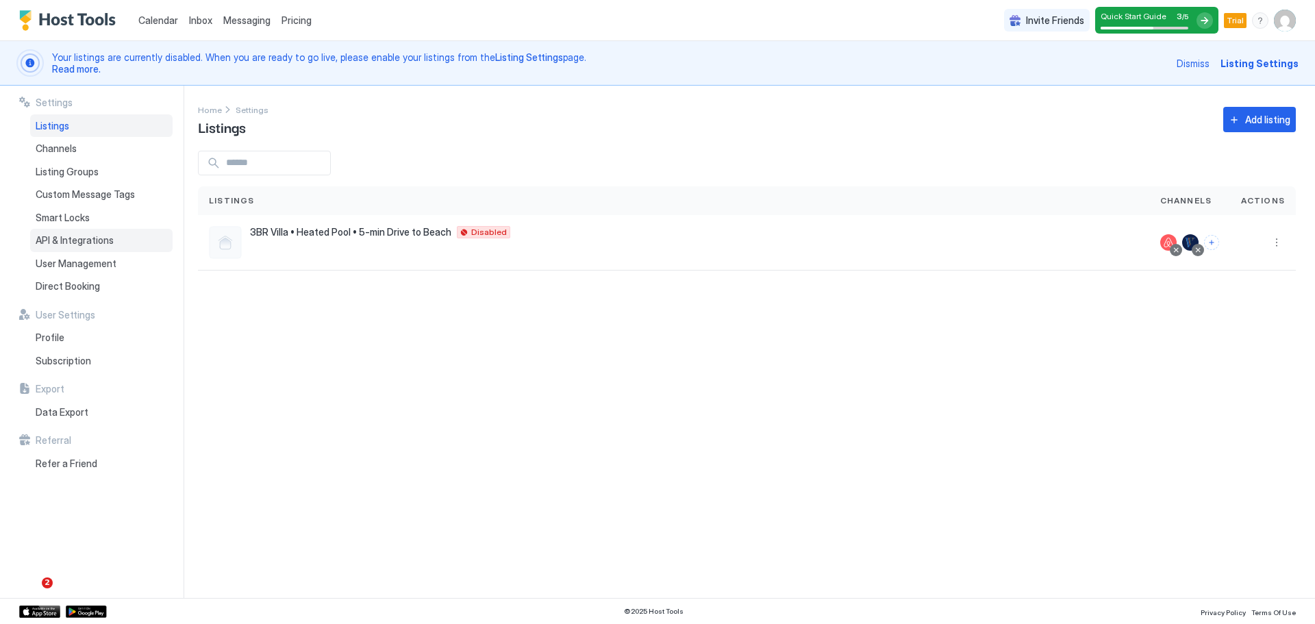
click at [99, 236] on span "API & Integrations" at bounding box center [75, 240] width 78 height 12
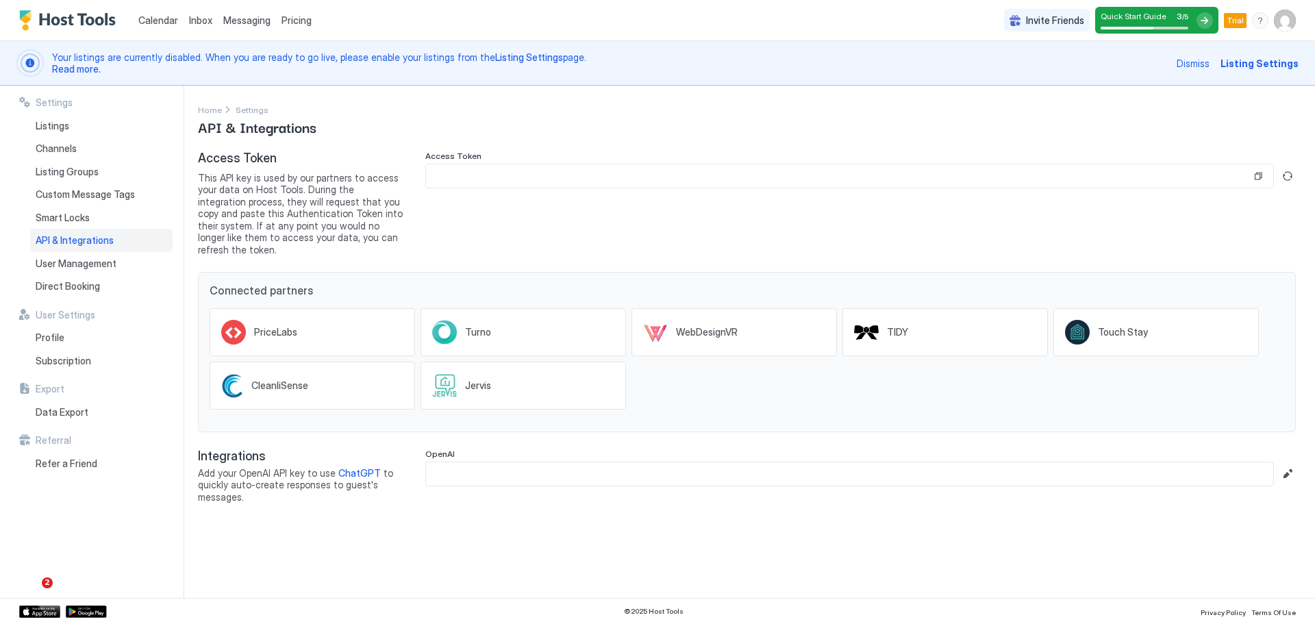
click at [352, 183] on span "This API key is used by our partners to access your data on Host Tools. During …" at bounding box center [301, 214] width 206 height 84
click at [476, 185] on input "Input Field" at bounding box center [839, 175] width 826 height 23
click at [285, 188] on span "This API key is used by our partners to access your data on Host Tools. During …" at bounding box center [301, 214] width 206 height 84
click at [313, 313] on div "PriceLabs" at bounding box center [313, 332] width 206 height 48
click at [276, 326] on span "PriceLabs" at bounding box center [275, 332] width 43 height 12
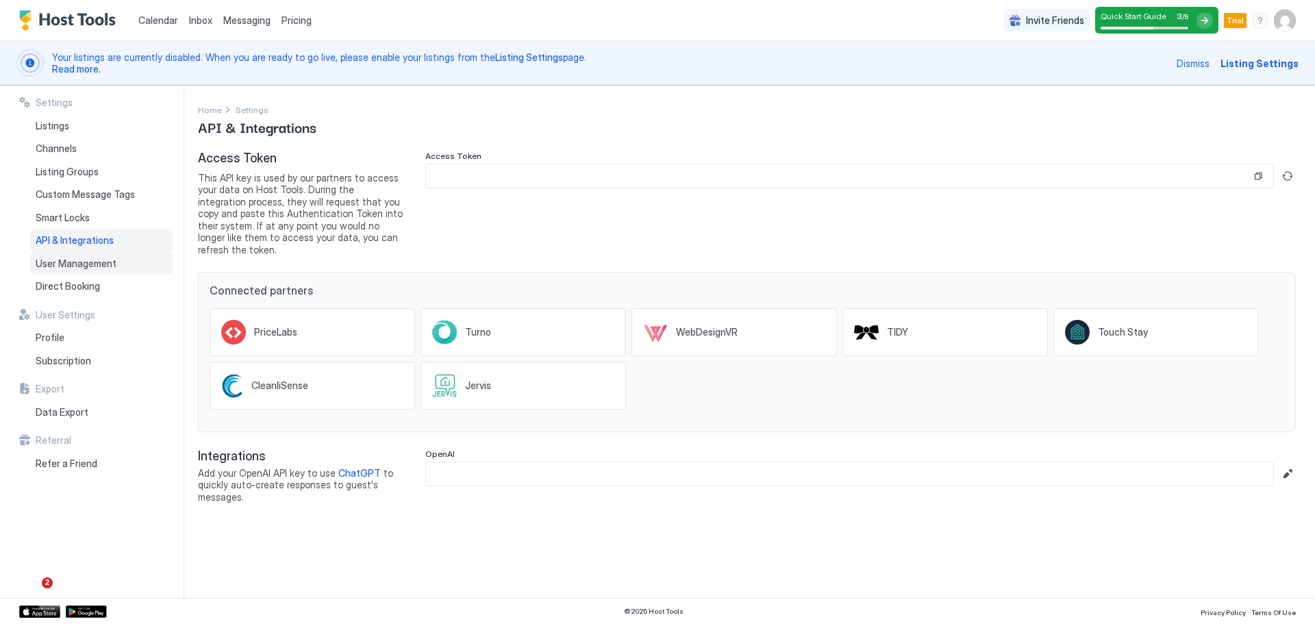
click at [103, 264] on span "User Management" at bounding box center [76, 264] width 81 height 12
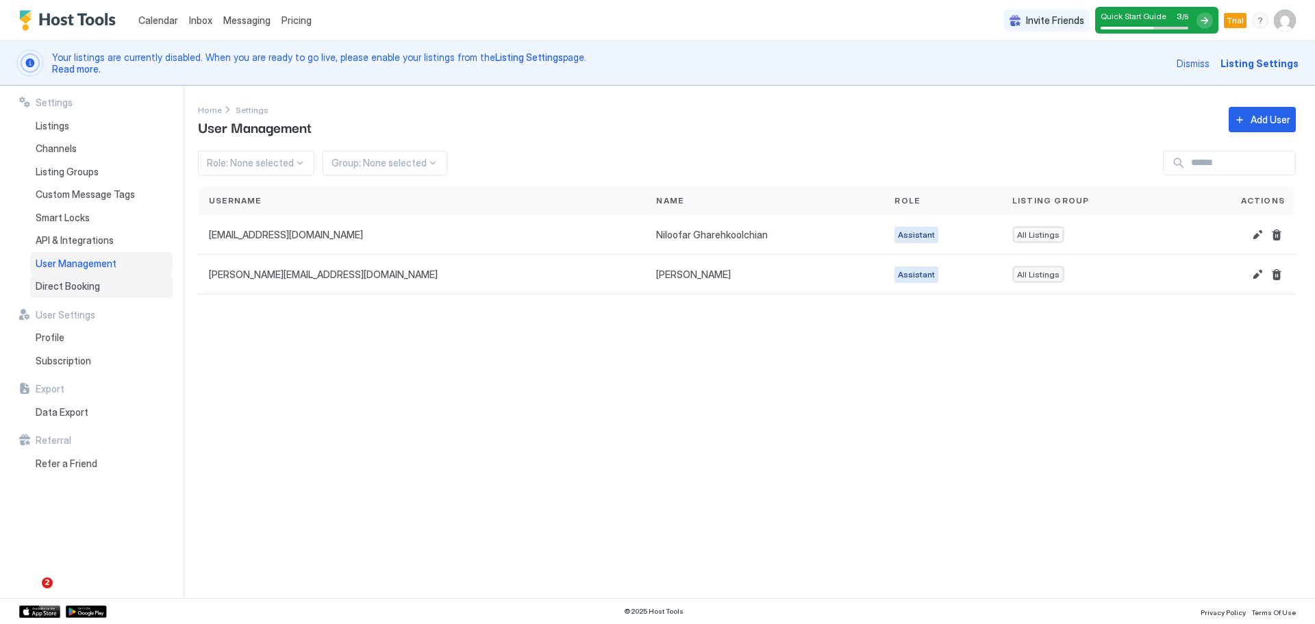
click at [93, 286] on span "Direct Booking" at bounding box center [68, 286] width 64 height 12
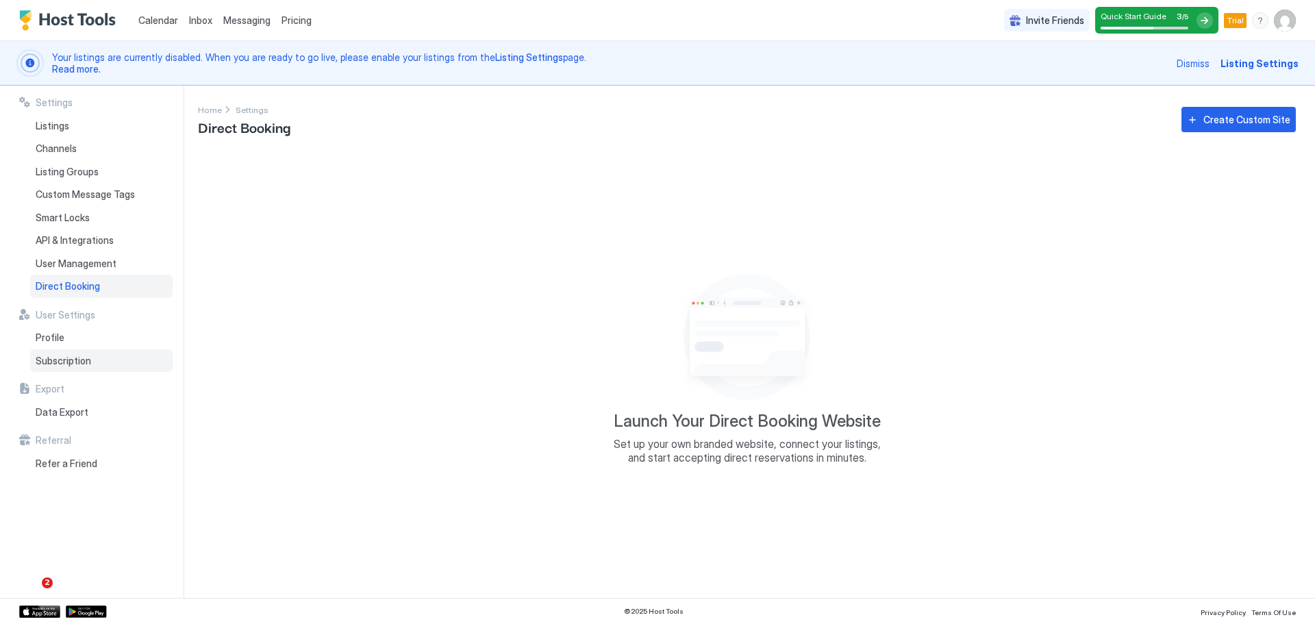
click at [79, 371] on div "Subscription" at bounding box center [101, 360] width 143 height 23
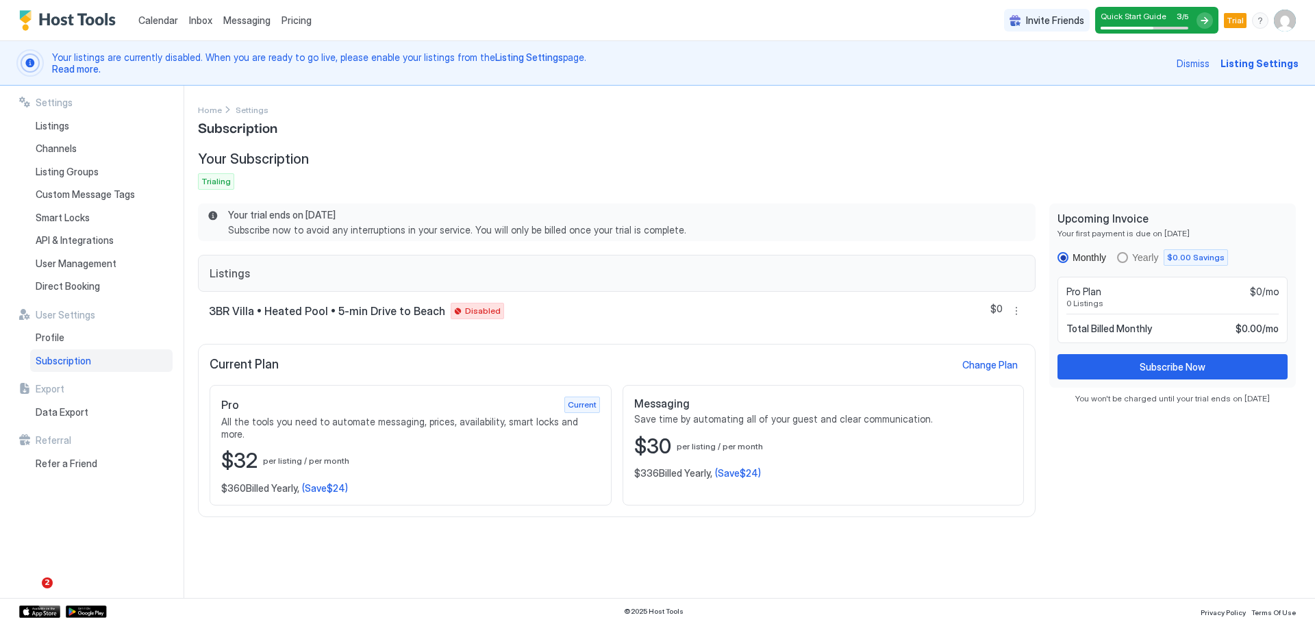
click at [393, 448] on div "$32 per listing / per month" at bounding box center [410, 461] width 379 height 26
click at [1119, 258] on div "yearly" at bounding box center [1122, 257] width 11 height 11
click at [1061, 260] on div "monthly" at bounding box center [1063, 257] width 11 height 11
click at [80, 286] on span "Direct Booking" at bounding box center [68, 286] width 64 height 12
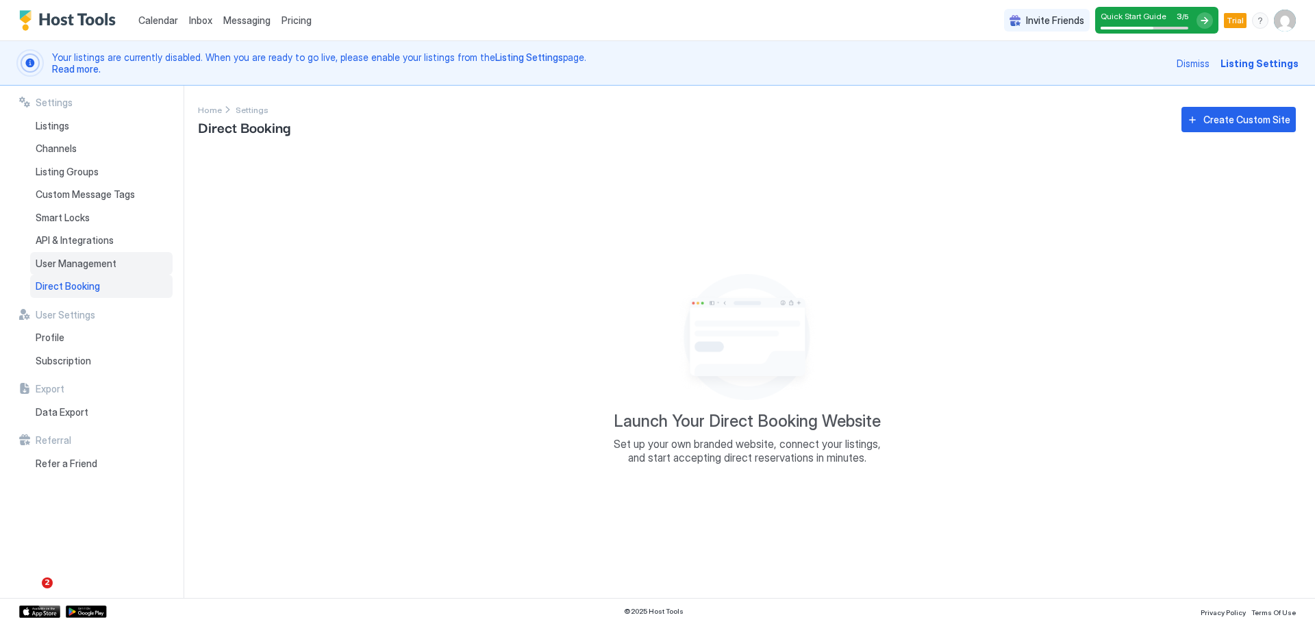
click at [82, 274] on div "User Management" at bounding box center [101, 263] width 143 height 23
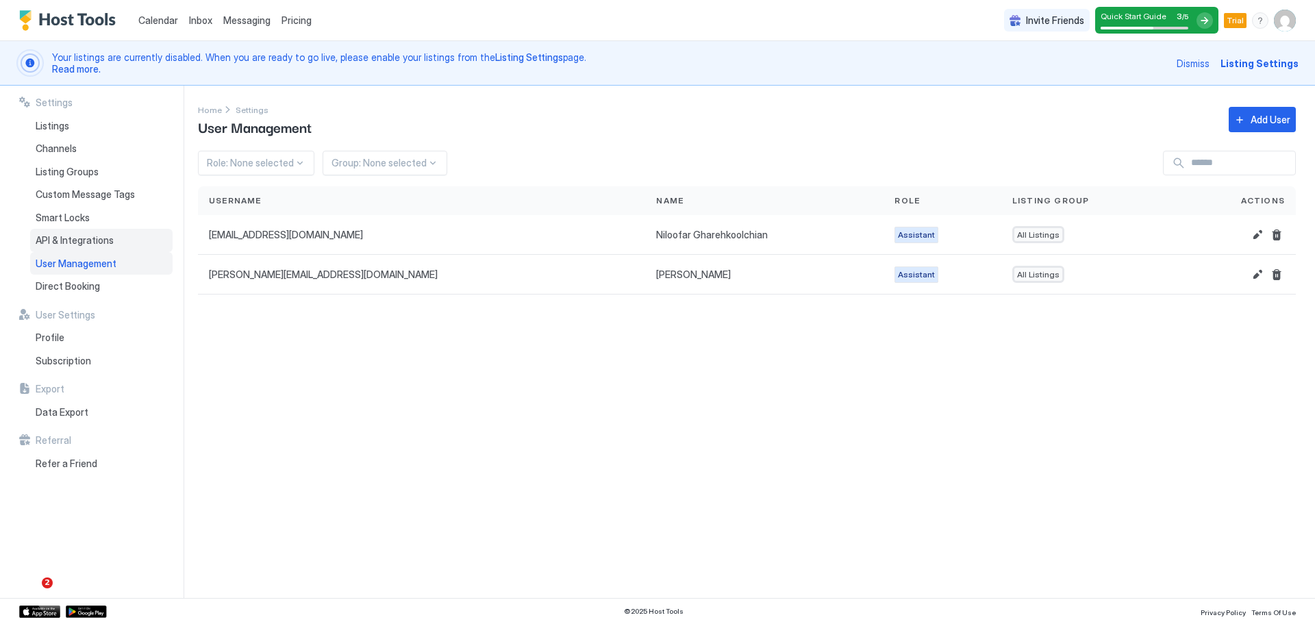
click at [84, 241] on span "API & Integrations" at bounding box center [75, 240] width 78 height 12
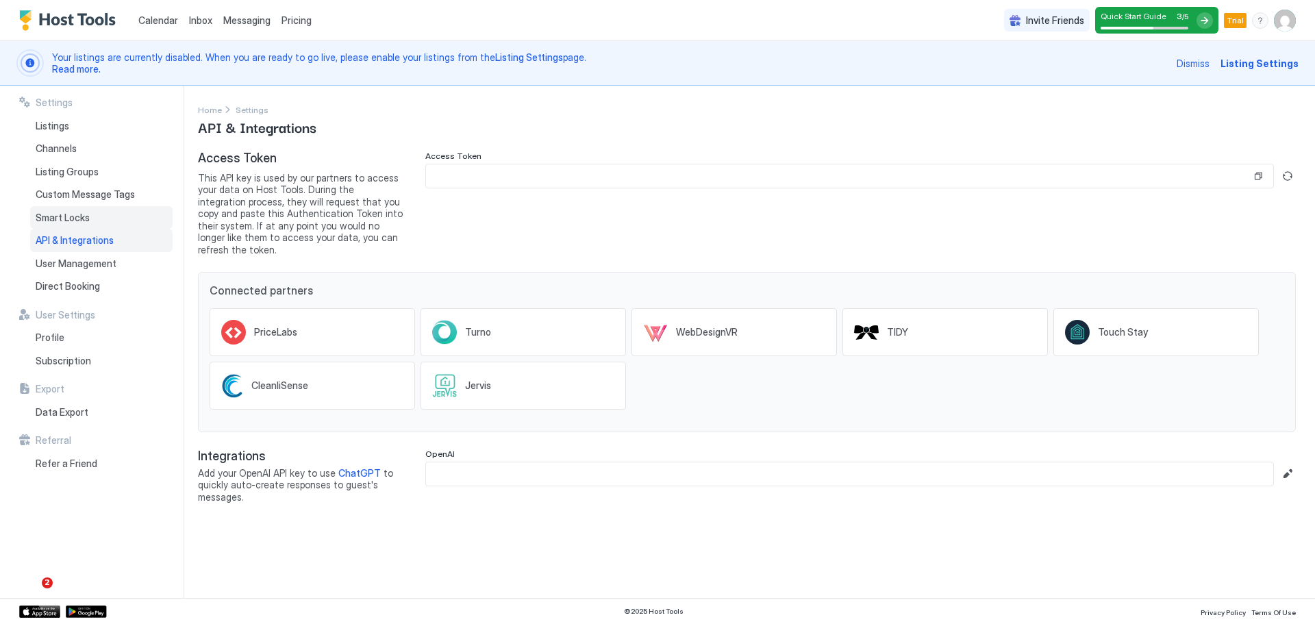
click at [82, 210] on div "Smart Locks" at bounding box center [101, 217] width 143 height 23
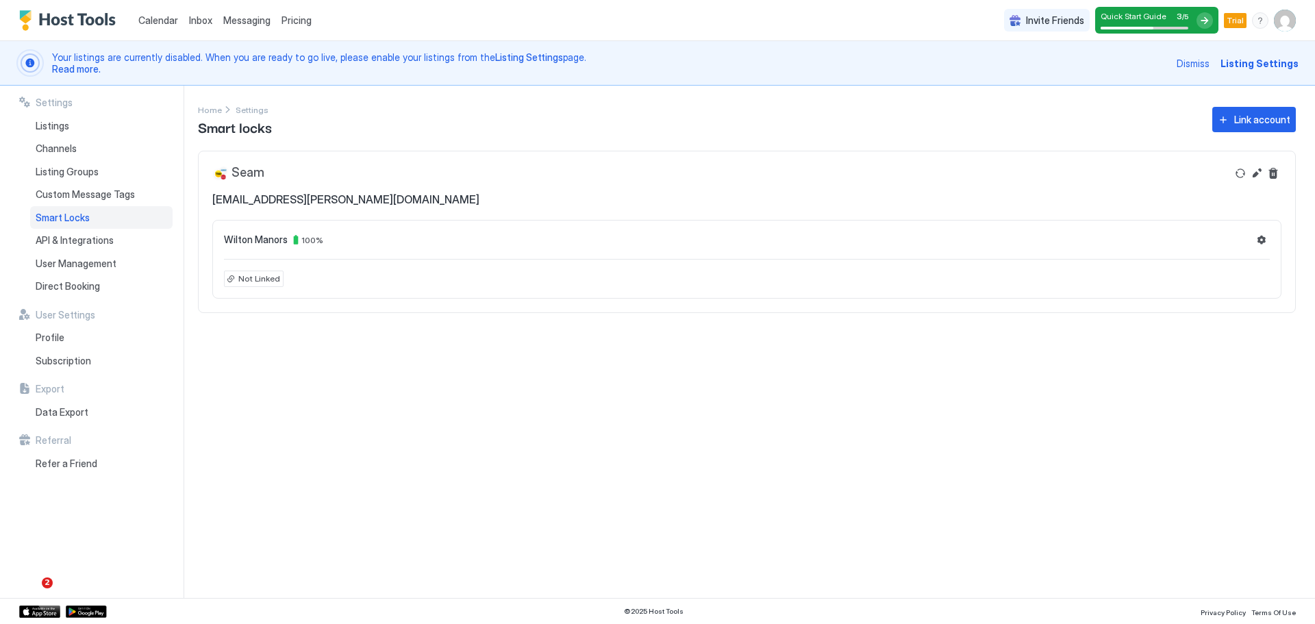
click at [263, 275] on span "Not Linked" at bounding box center [259, 279] width 42 height 12
click at [1238, 173] on button "Refresh" at bounding box center [1241, 173] width 16 height 16
click at [1259, 245] on button "Settings" at bounding box center [1262, 240] width 16 height 16
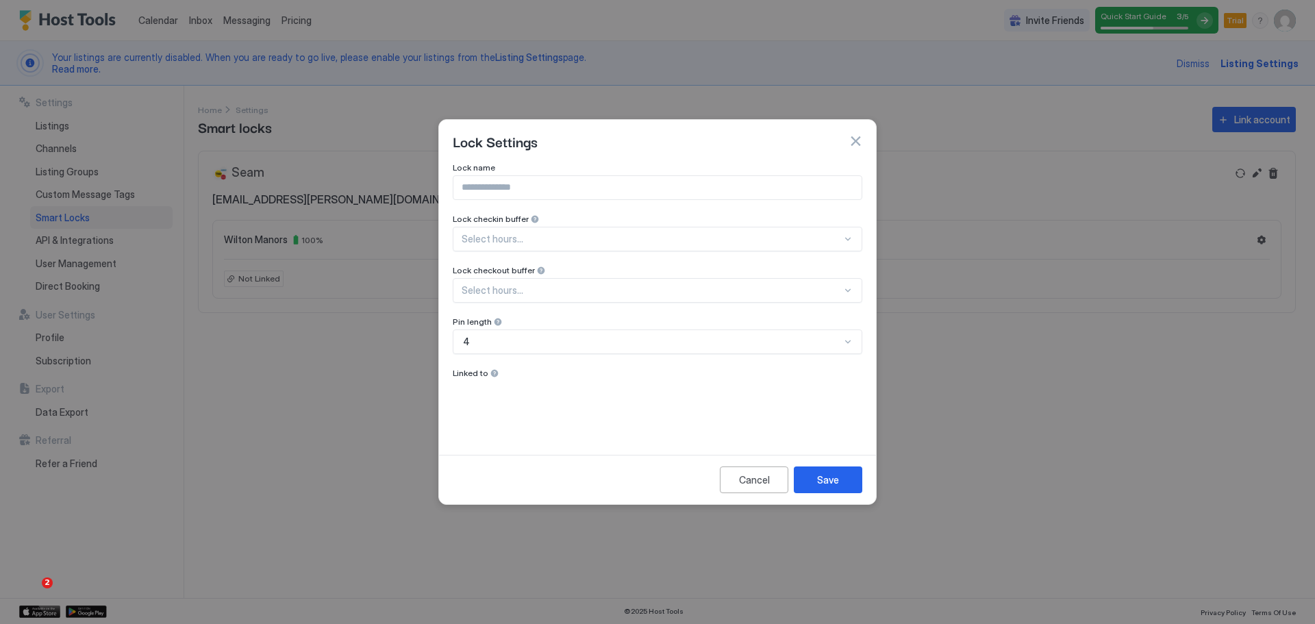
click at [704, 183] on input "Input Field" at bounding box center [658, 187] width 408 height 23
click at [475, 221] on span "Lock checkin buffer" at bounding box center [491, 219] width 76 height 10
click at [480, 236] on div "Select hours..." at bounding box center [658, 239] width 410 height 25
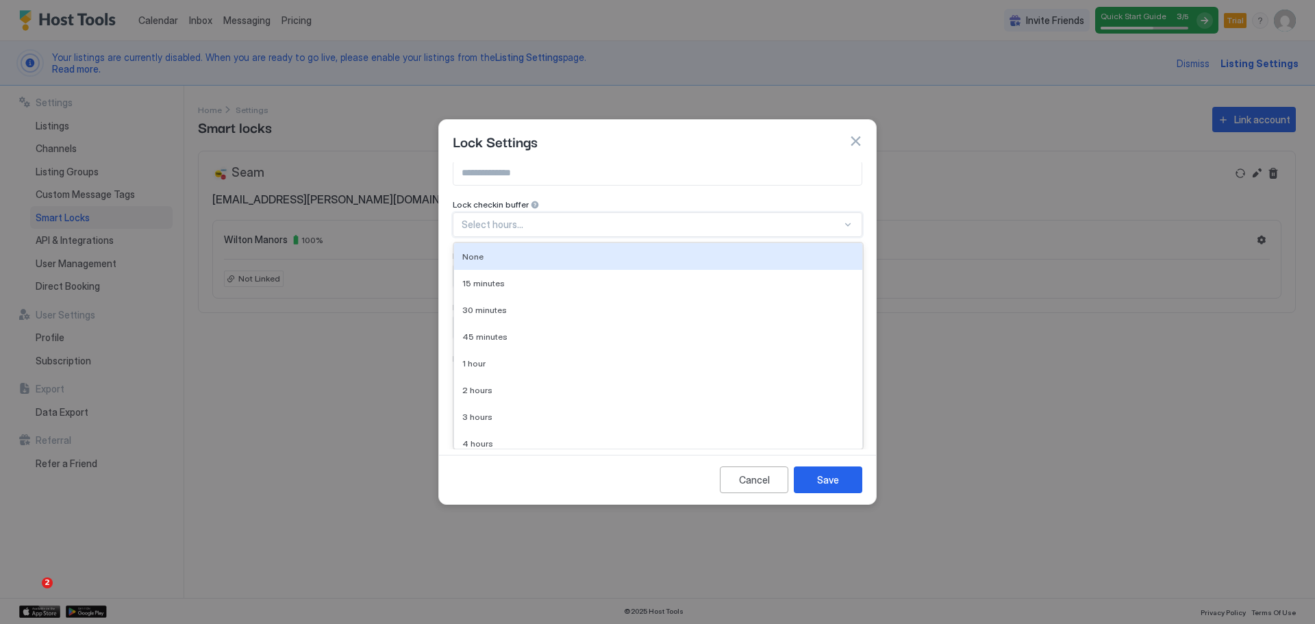
click at [495, 223] on div "Lock checkin buffer 10 results available. Use Up and Down to choose options, pr…" at bounding box center [658, 218] width 410 height 38
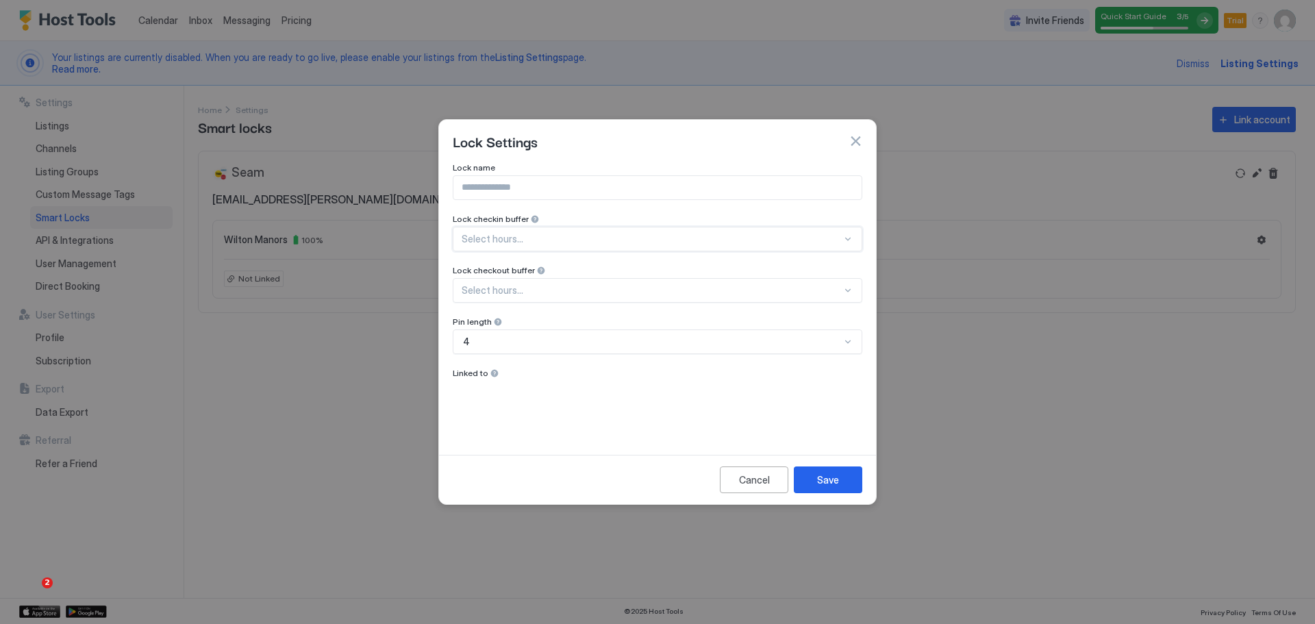
drag, startPoint x: 480, startPoint y: 382, endPoint x: 484, endPoint y: 371, distance: 11.5
click at [481, 382] on div "Lock name Lock checkin buffer Select hours... Lock checkout buffer Select hours…" at bounding box center [658, 298] width 410 height 273
click at [484, 371] on span "Linked to" at bounding box center [471, 373] width 36 height 10
drag, startPoint x: 583, startPoint y: 395, endPoint x: 632, endPoint y: 414, distance: 52.0
click at [586, 396] on div "Lock name Lock checkin buffer Select hours... Lock checkout buffer Select hours…" at bounding box center [658, 298] width 410 height 273
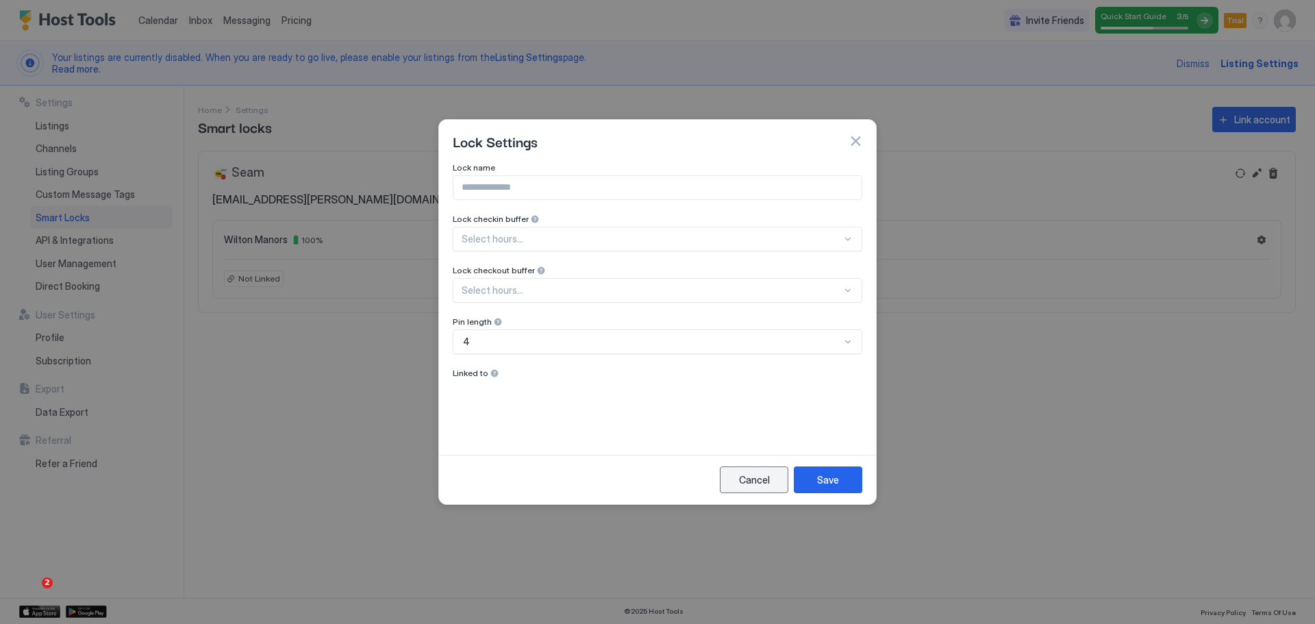
click at [767, 484] on div "Cancel" at bounding box center [754, 480] width 31 height 14
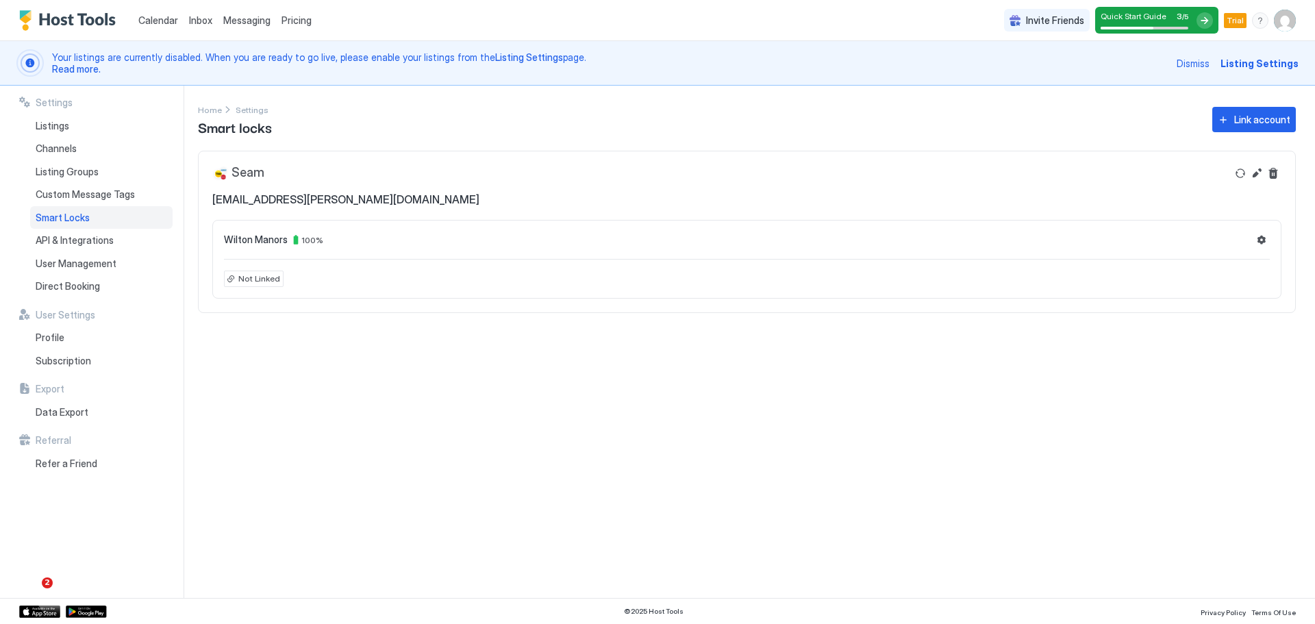
click at [253, 143] on div "Settings Home Settings Smart locks Link account Seam ehsan.monsef@gmail.com Wil…" at bounding box center [756, 342] width 1117 height 512
click at [256, 176] on div "Seam" at bounding box center [238, 173] width 52 height 16
click at [71, 217] on span "Smart Locks" at bounding box center [63, 218] width 54 height 12
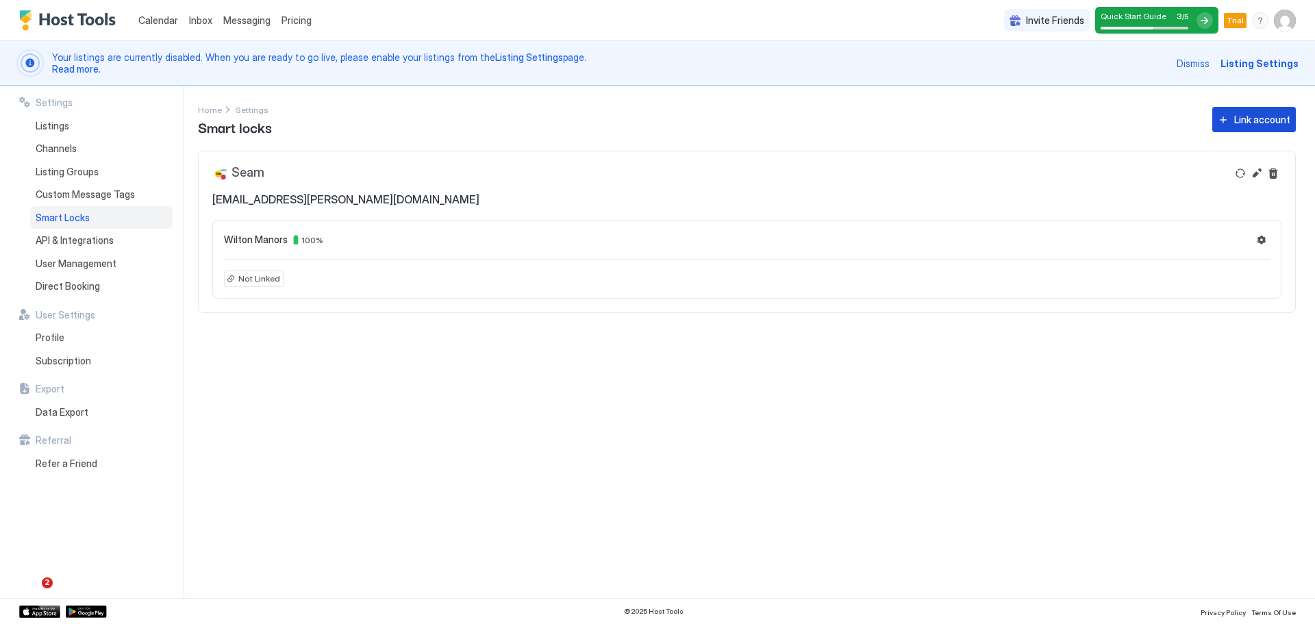
click at [1252, 121] on div "Link account" at bounding box center [1263, 119] width 56 height 14
click at [80, 197] on span "Custom Message Tags" at bounding box center [85, 194] width 99 height 12
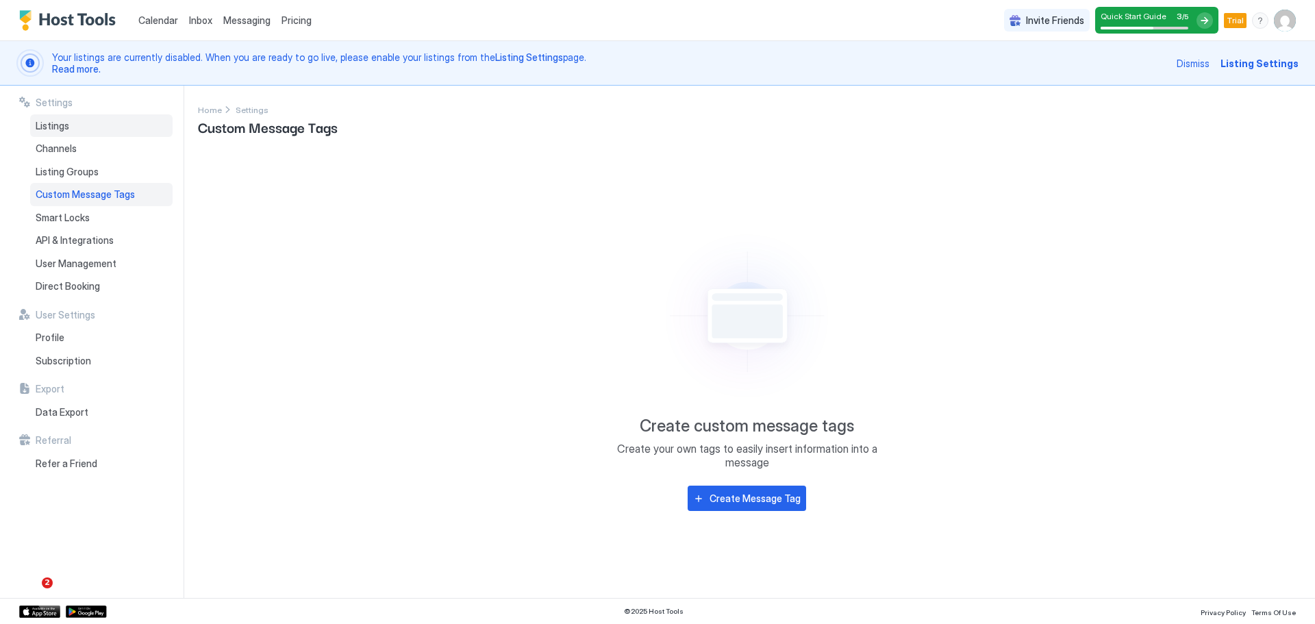
click at [60, 123] on span "Listings" at bounding box center [53, 126] width 34 height 12
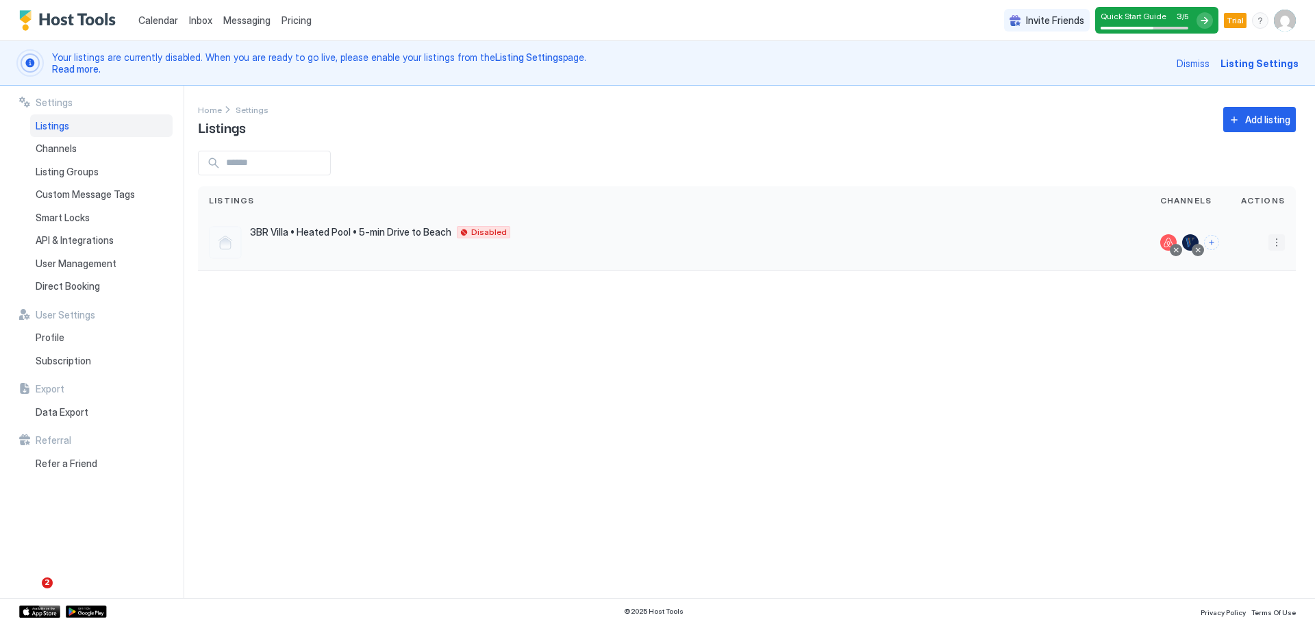
click at [1281, 243] on button "More options" at bounding box center [1277, 242] width 16 height 16
click at [1236, 288] on span "Pricing" at bounding box center [1228, 284] width 27 height 10
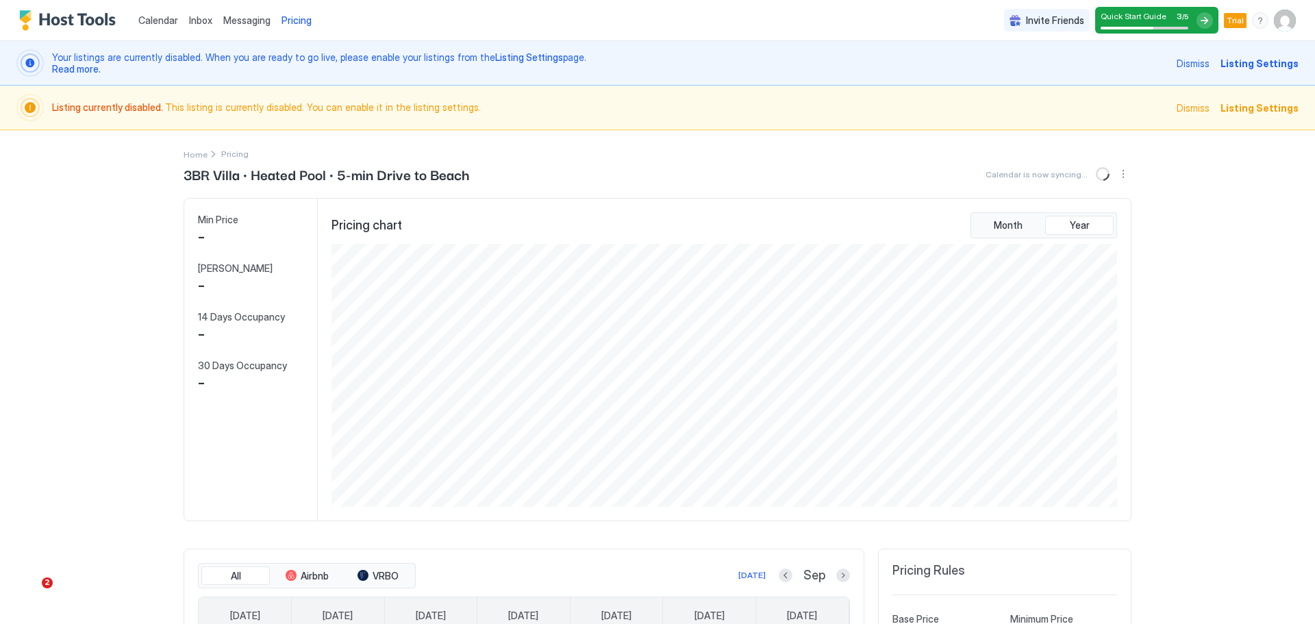
scroll to position [263, 789]
